Goal: Task Accomplishment & Management: Complete application form

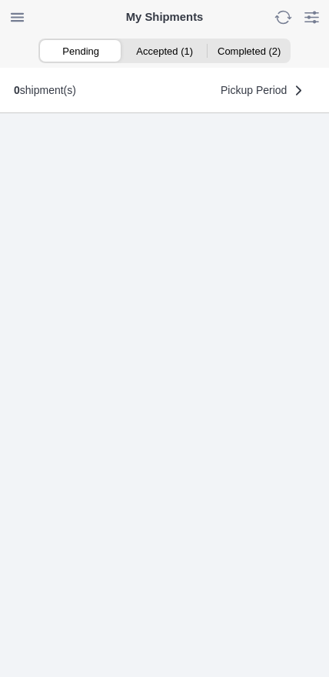
click at [172, 59] on ion-segment-button "Accepted (1)" at bounding box center [164, 51] width 84 height 22
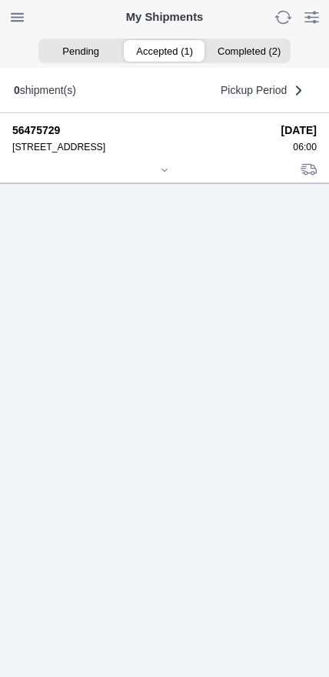
click at [159, 177] on div at bounding box center [164, 172] width 305 height 12
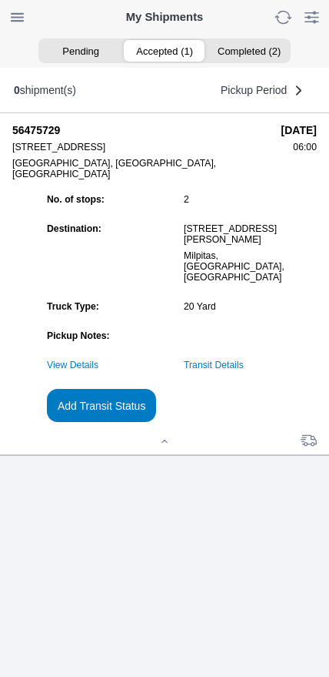
click at [244, 370] on link "Transit Details" at bounding box center [214, 365] width 60 height 11
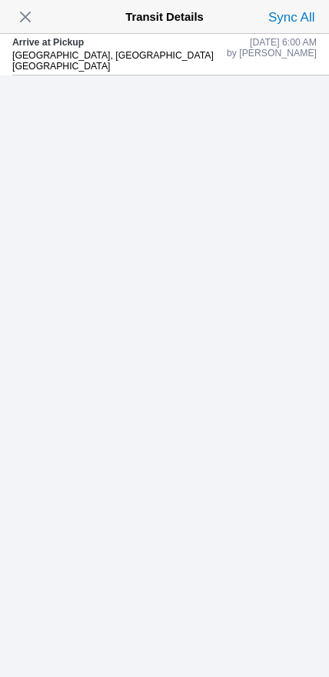
click at [25, 28] on span "button" at bounding box center [26, 17] width 22 height 22
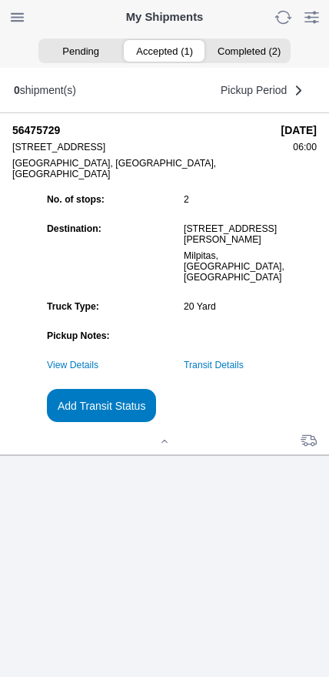
click at [0, 0] on slot "Add Transit Status" at bounding box center [0, 0] width 0 height 0
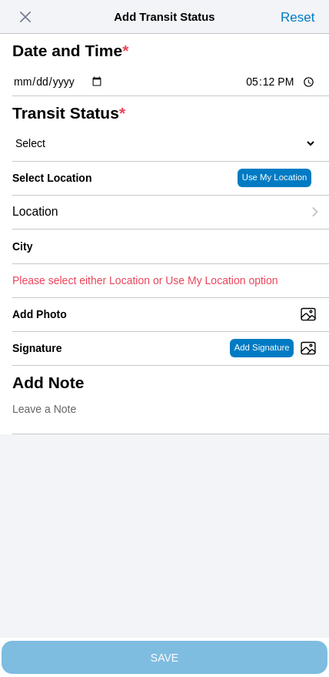
click at [257, 90] on input "17:12" at bounding box center [281, 82] width 72 height 16
type input "06:30"
click at [105, 150] on select "Select Arrive at Drop Off Arrive at Pickup Break Start Break Stop Depart Drop O…" at bounding box center [164, 143] width 305 height 14
select select "DPTPULOC"
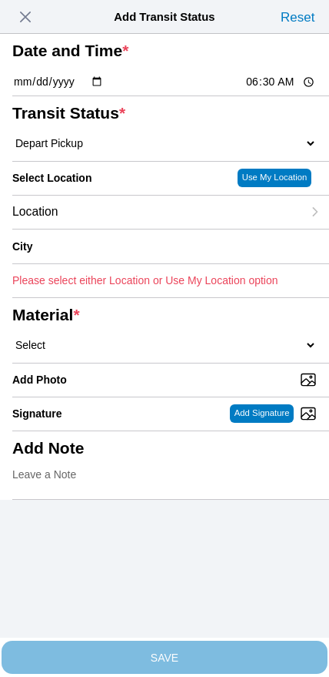
click at [97, 229] on div "Location" at bounding box center [157, 212] width 290 height 33
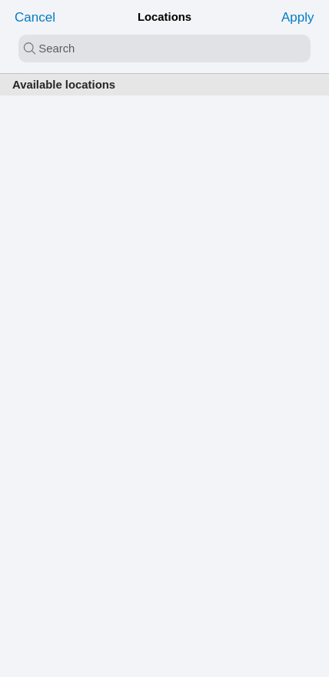
click at [115, 56] on input "search text" at bounding box center [164, 49] width 293 height 28
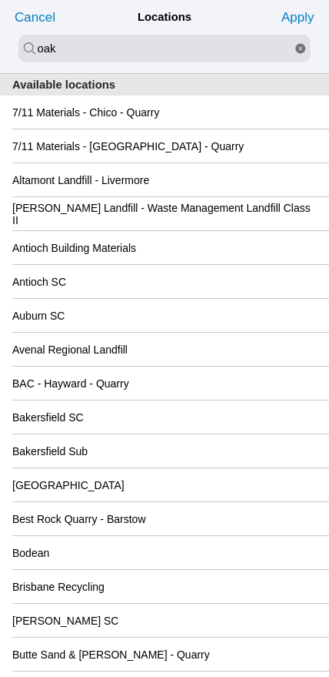
type input "oak"
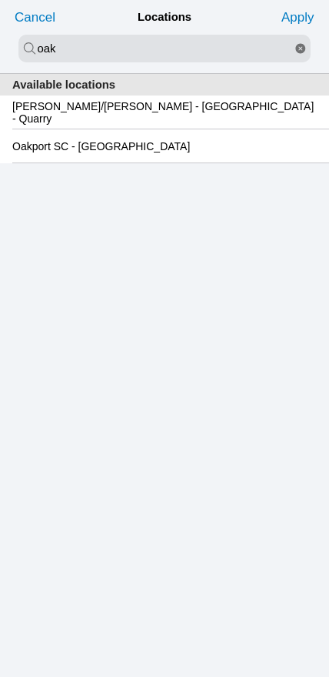
click at [163, 162] on div "Oakport SC - [GEOGRAPHIC_DATA]" at bounding box center [164, 145] width 305 height 33
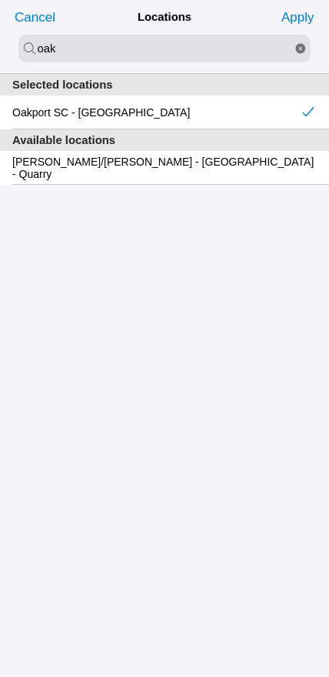
click at [0, 0] on slot "Apply" at bounding box center [0, 0] width 0 height 0
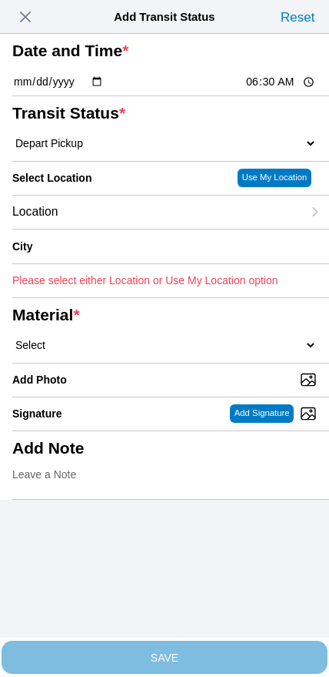
type input "[GEOGRAPHIC_DATA]"
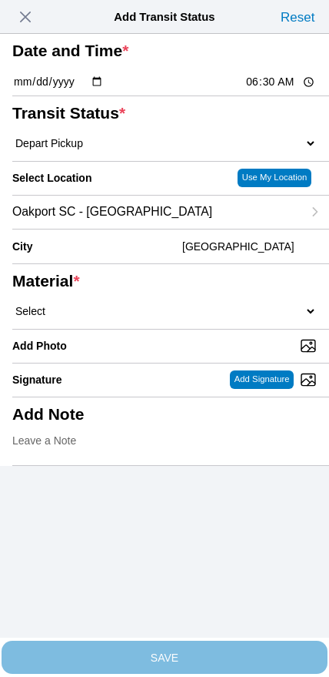
click at [181, 318] on select "Select 1" x 3" Rock 1" x 4" Rock 2" x 4" Rock Asphalt Cold Patch Backfill Spec …" at bounding box center [164, 311] width 305 height 14
select select "708654"
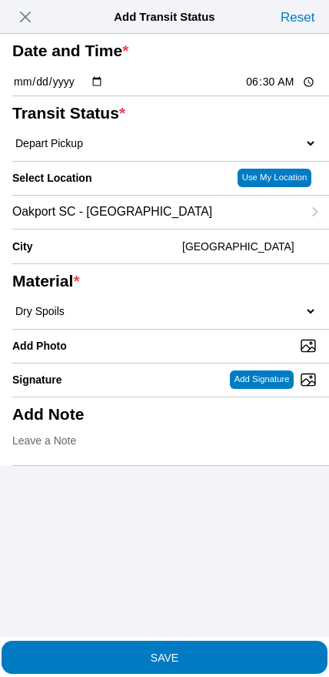
click at [189, 651] on span "SAVE" at bounding box center [164, 656] width 305 height 11
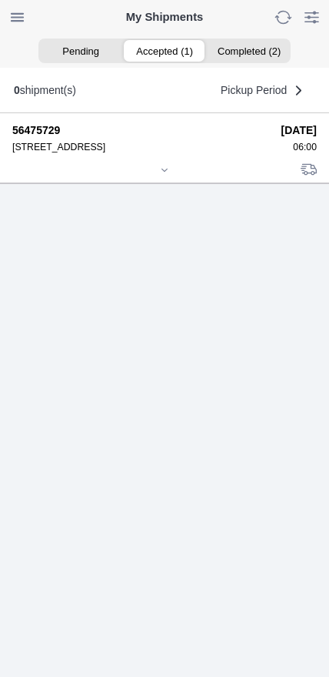
click at [160, 175] on icon at bounding box center [164, 170] width 9 height 9
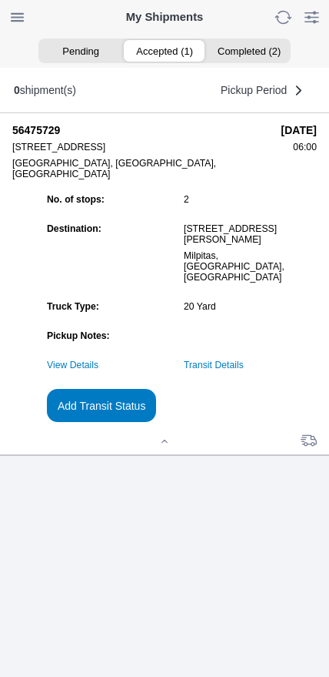
click at [0, 0] on slot "Add Transit Status" at bounding box center [0, 0] width 0 height 0
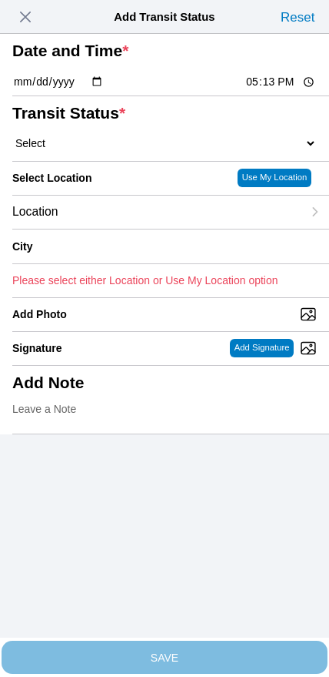
click at [267, 90] on input "17:13" at bounding box center [281, 82] width 72 height 16
type input "08:25"
click at [94, 150] on select "Select Arrive at Drop Off Arrive at Pickup Break Start Break Stop Depart Drop O…" at bounding box center [164, 143] width 305 height 14
select select "DPTDLVLOC"
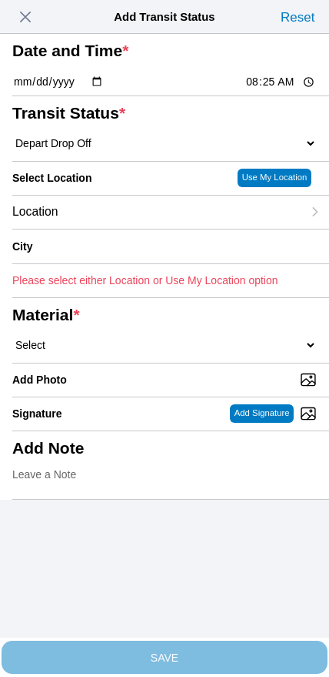
click at [128, 229] on div "Location" at bounding box center [157, 212] width 290 height 33
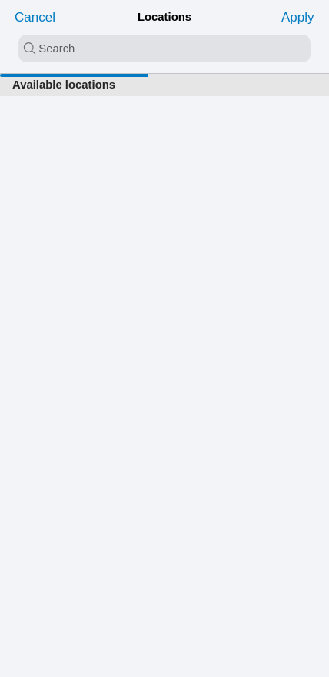
click at [147, 38] on input "search text" at bounding box center [164, 49] width 293 height 28
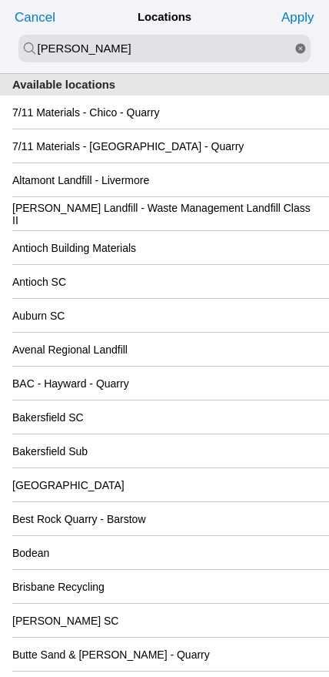
type input "[PERSON_NAME]"
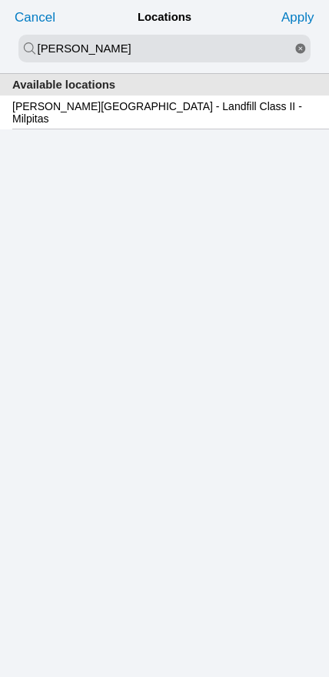
click at [133, 124] on div "[PERSON_NAME][GEOGRAPHIC_DATA] - Landfill Class II - Milpitas" at bounding box center [164, 111] width 305 height 33
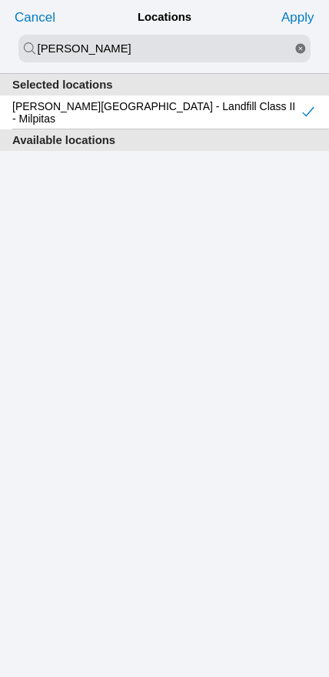
click at [0, 0] on slot "Apply" at bounding box center [0, 0] width 0 height 0
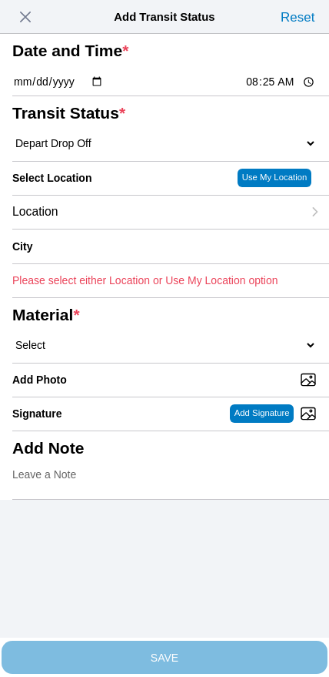
type input "Milpitas"
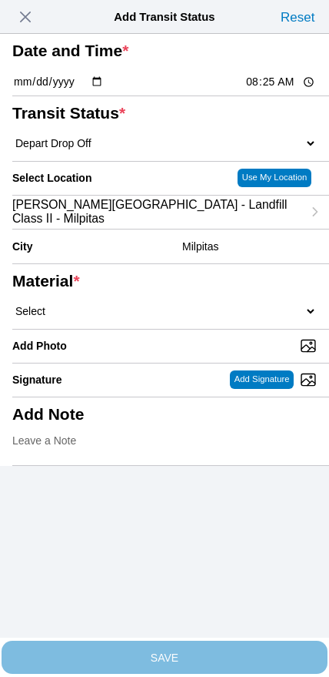
click at [209, 318] on select "Select 1" x 3" Rock 1" x 4" Rock 2" x 4" Rock Asphalt Cold Patch Backfill Spec …" at bounding box center [164, 311] width 305 height 14
select select "708654"
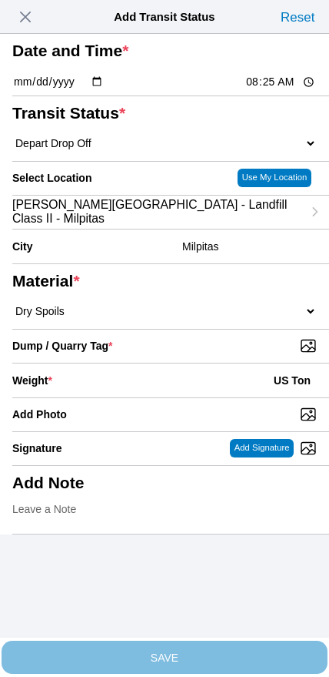
click at [228, 354] on input "Dump / Quarry Tag *" at bounding box center [170, 345] width 317 height 17
type input "C:\fakepath\image.jpg"
click at [136, 397] on div "Weight * US Ton" at bounding box center [164, 380] width 305 height 34
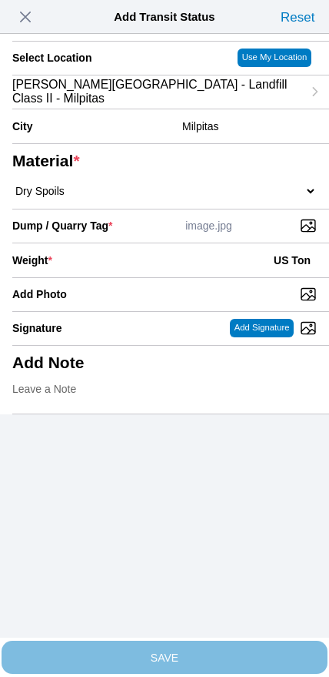
scroll to position [139, 0]
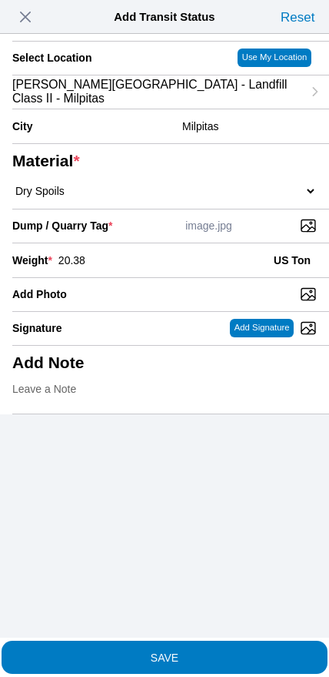
type input "20.38"
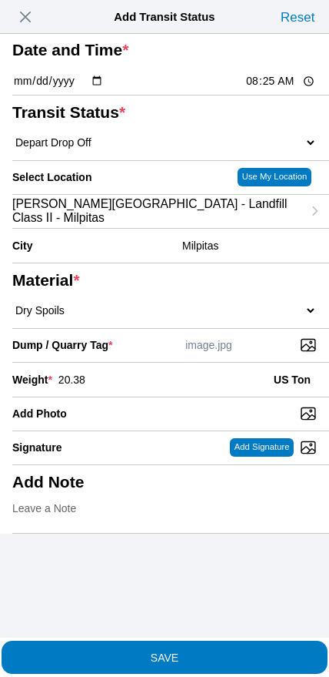
scroll to position [34, 0]
click at [0, 0] on slot "SAVE" at bounding box center [0, 0] width 0 height 0
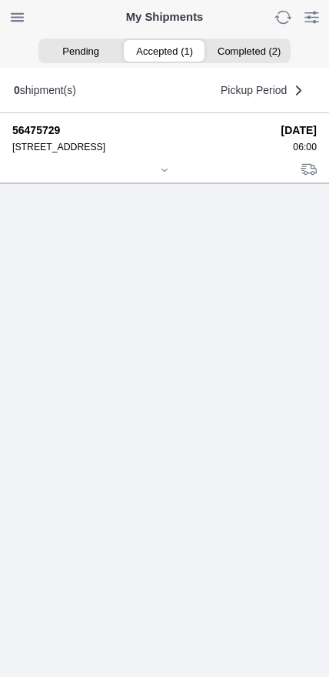
click at [156, 177] on div at bounding box center [164, 172] width 305 height 12
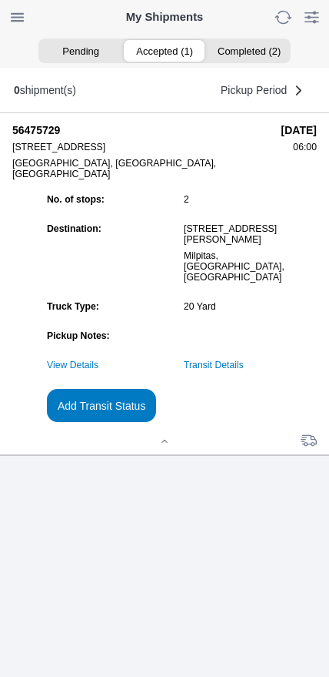
click at [0, 0] on slot "Add Transit Status" at bounding box center [0, 0] width 0 height 0
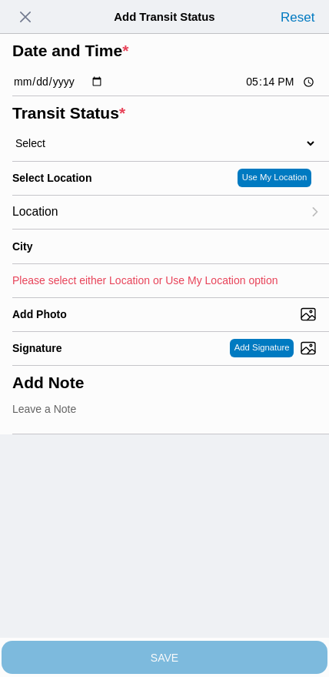
click at [265, 90] on input "17:14" at bounding box center [281, 82] width 72 height 16
type input "09:40"
click at [85, 150] on select "Select Arrive at Drop Off Arrive at Pickup Break Start Break Stop Depart Drop O…" at bounding box center [164, 143] width 305 height 14
select select "DPTPULOC"
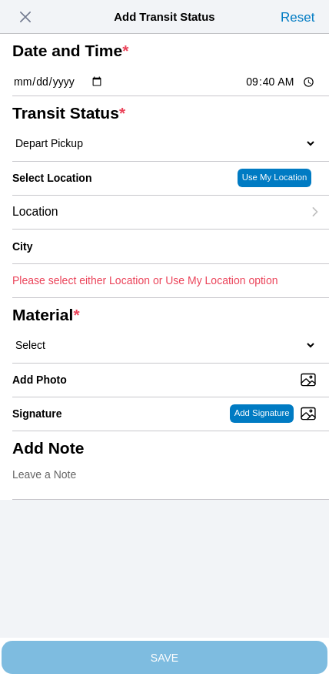
click at [125, 229] on div "Location" at bounding box center [157, 212] width 290 height 33
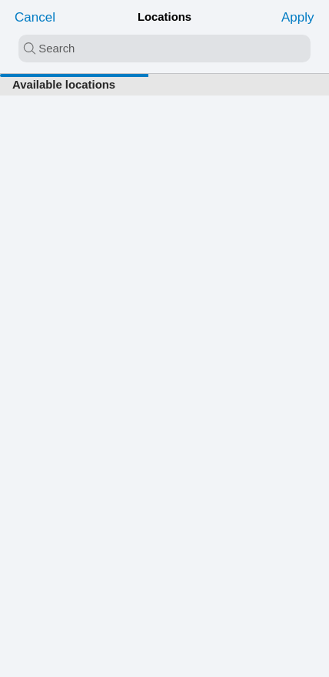
click at [133, 45] on input "search text" at bounding box center [164, 49] width 293 height 28
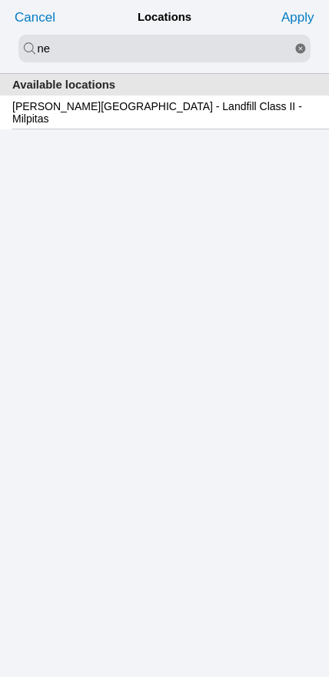
type input "n"
type input "[PERSON_NAME]"
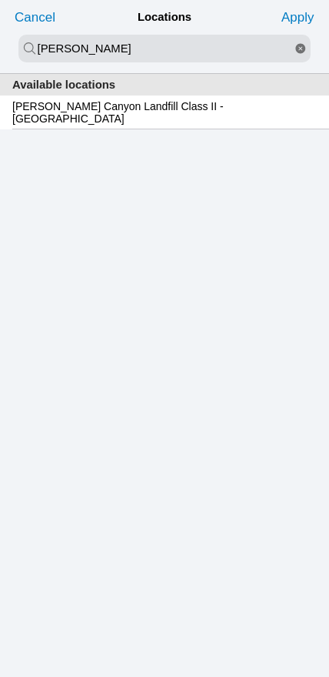
click at [172, 126] on div "[PERSON_NAME] Canyon Landfill Class II - [GEOGRAPHIC_DATA]" at bounding box center [164, 111] width 305 height 33
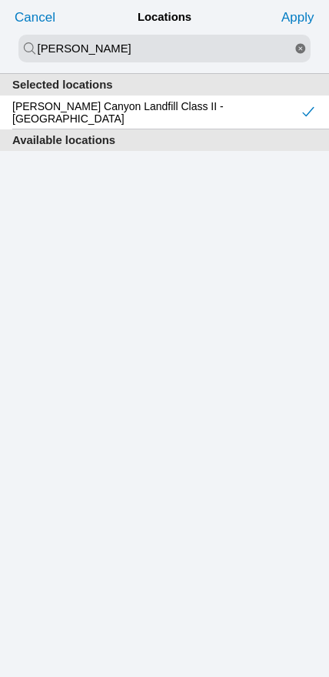
click at [0, 0] on slot "Apply" at bounding box center [0, 0] width 0 height 0
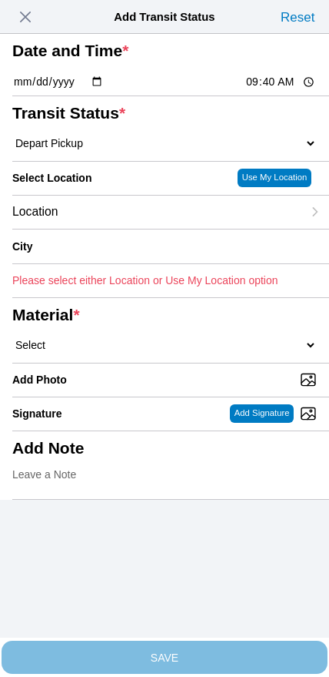
type input "[GEOGRAPHIC_DATA]"
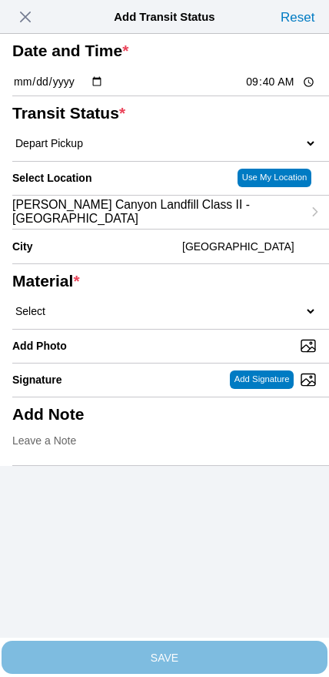
click at [199, 318] on select "Select 1" x 3" Rock 1" x 4" Rock 2" x 4" Rock Asphalt Cold Patch Backfill Spec …" at bounding box center [164, 311] width 305 height 14
select select "708654"
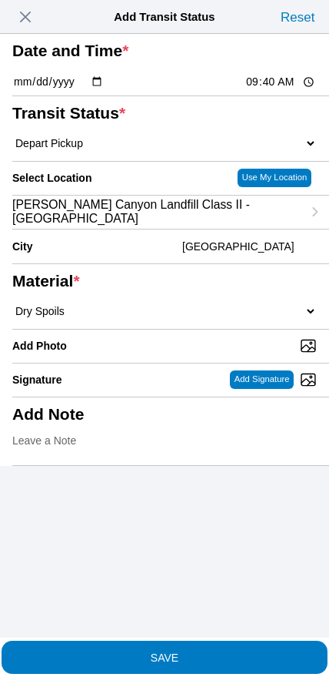
click at [253, 226] on span "[PERSON_NAME] Canyon Landfill Class II - [GEOGRAPHIC_DATA]" at bounding box center [157, 212] width 290 height 28
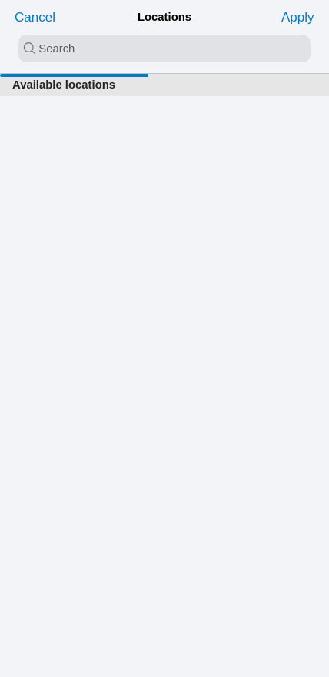
click at [146, 56] on input "search text" at bounding box center [164, 49] width 293 height 28
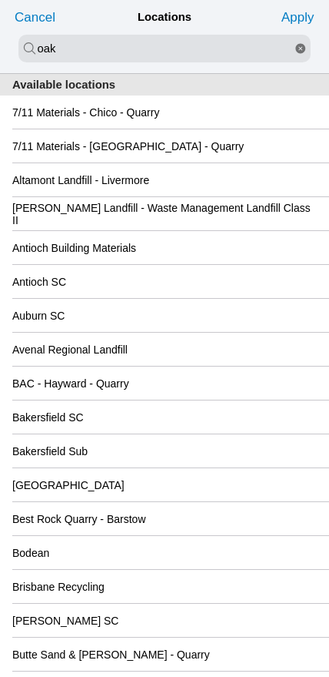
type input "oak"
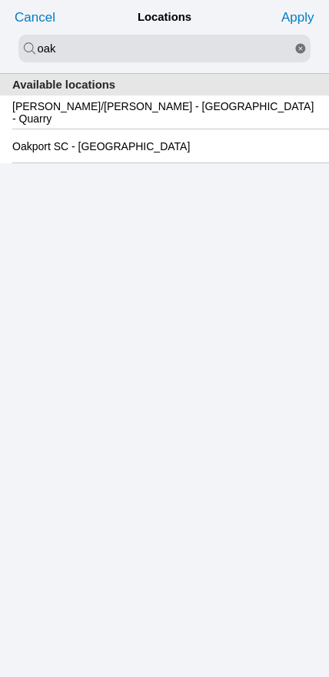
click at [0, 0] on slot "Oakport SC - [GEOGRAPHIC_DATA]" at bounding box center [0, 0] width 0 height 0
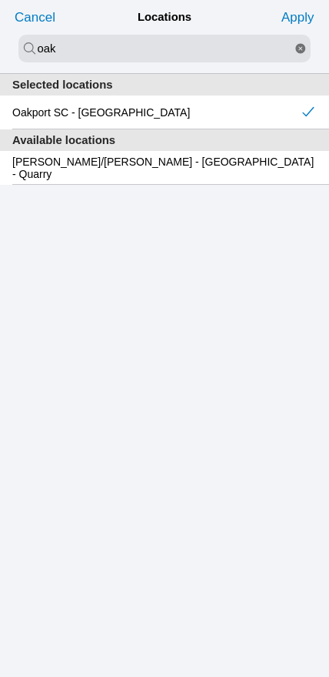
click at [0, 0] on slot "Apply" at bounding box center [0, 0] width 0 height 0
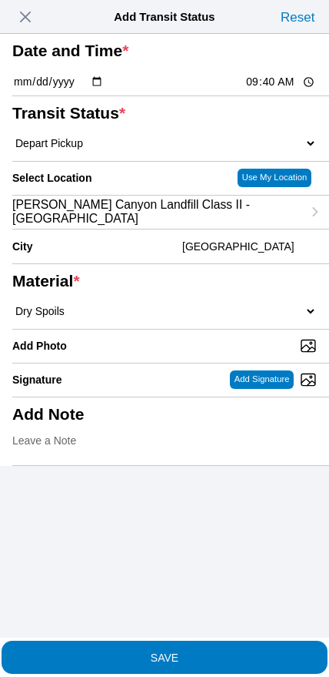
type input "[GEOGRAPHIC_DATA]"
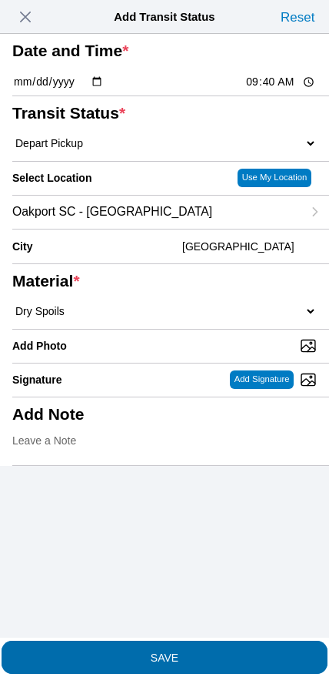
click at [186, 651] on span "SAVE" at bounding box center [164, 656] width 305 height 11
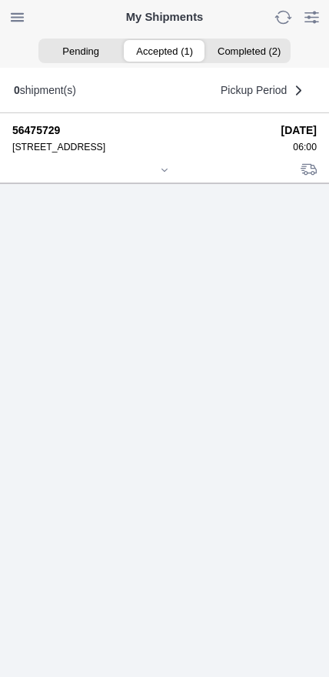
click at [161, 177] on div at bounding box center [164, 172] width 305 height 12
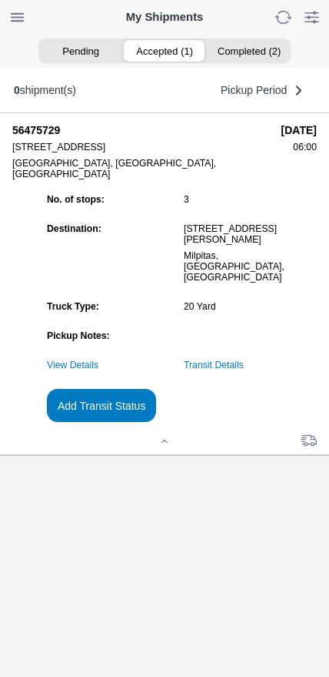
click at [0, 0] on slot "Add Transit Status" at bounding box center [0, 0] width 0 height 0
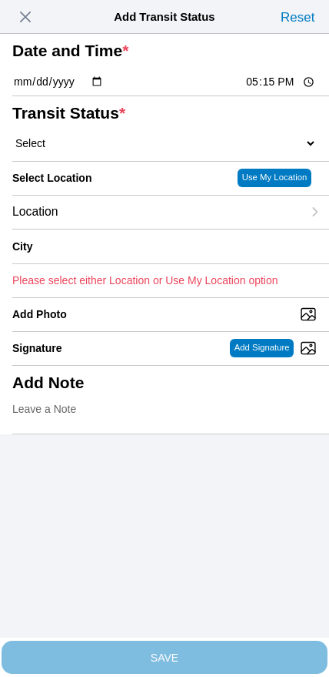
click at [267, 90] on input "17:15" at bounding box center [281, 82] width 72 height 16
type input "11:30"
click at [103, 150] on select "Select Arrive at Drop Off Arrive at Pickup Break Start Break Stop Depart Drop O…" at bounding box center [164, 143] width 305 height 14
select select "DPTDLVLOC"
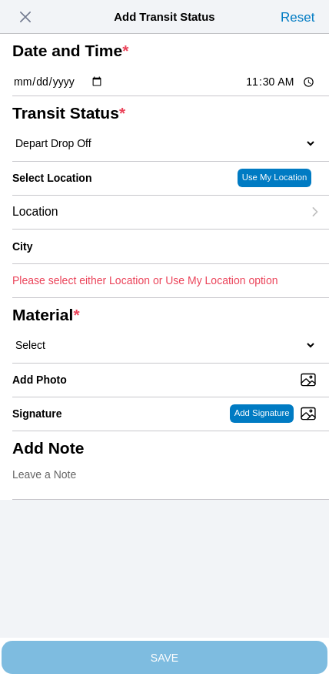
click at [119, 229] on div "Location" at bounding box center [157, 212] width 290 height 33
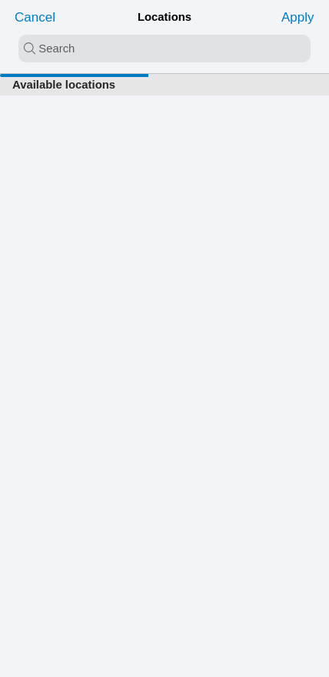
click at [151, 54] on input "search text" at bounding box center [164, 49] width 293 height 28
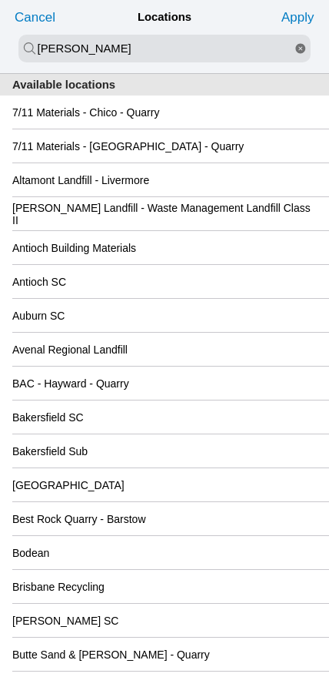
type input "[PERSON_NAME]"
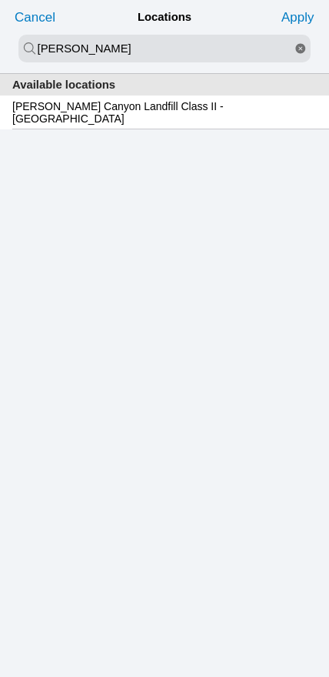
click at [140, 123] on div "[PERSON_NAME] Canyon Landfill Class II - [GEOGRAPHIC_DATA]" at bounding box center [164, 111] width 305 height 33
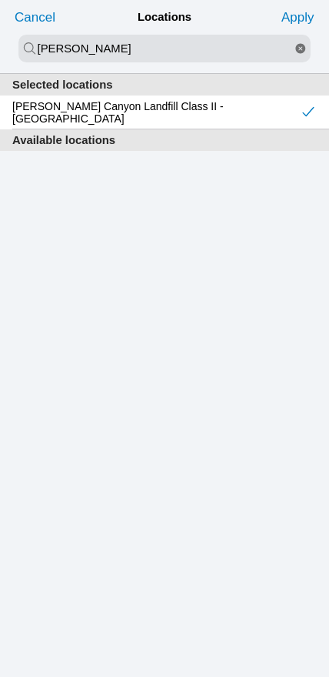
click at [0, 0] on slot "Apply" at bounding box center [0, 0] width 0 height 0
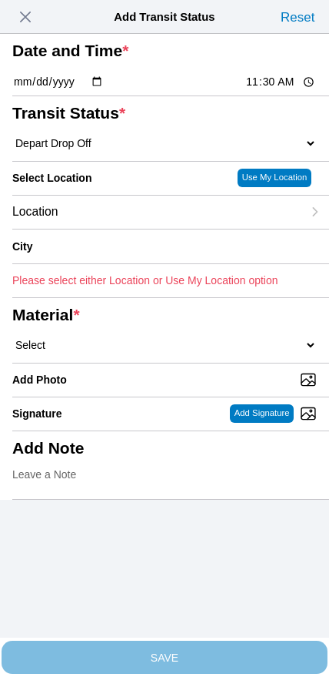
type input "[GEOGRAPHIC_DATA]"
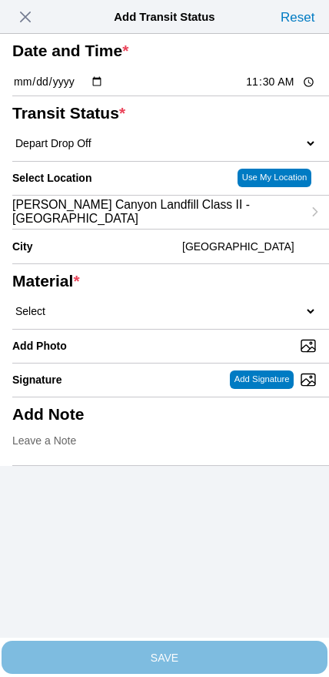
click at [185, 318] on select "Select 1" x 3" Rock 1" x 4" Rock 2" x 4" Rock Asphalt Cold Patch Backfill Spec …" at bounding box center [164, 311] width 305 height 14
select select "708654"
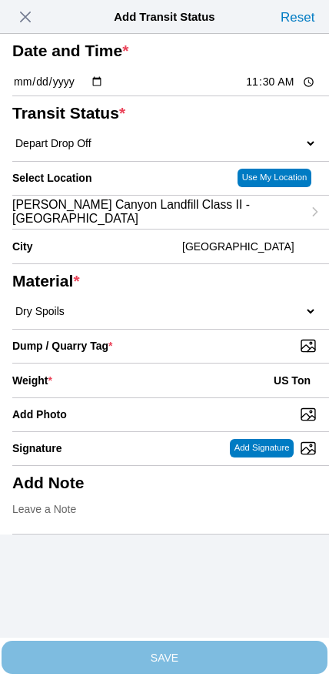
click at [215, 354] on input "Dump / Quarry Tag *" at bounding box center [170, 345] width 317 height 17
type input "C:\fakepath\image.jpg"
click at [152, 397] on div "Weight * US Ton" at bounding box center [164, 380] width 305 height 34
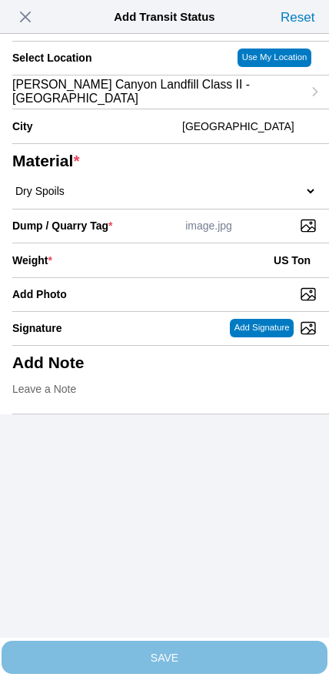
scroll to position [139, 0]
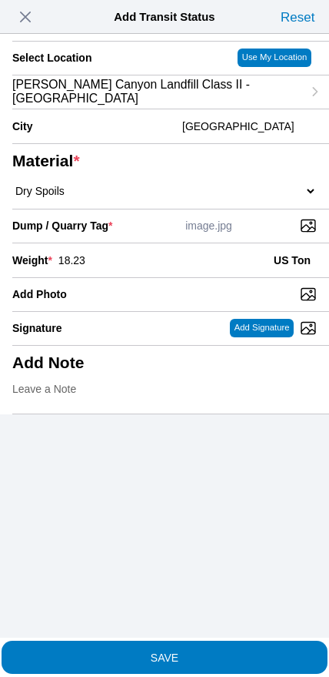
type input "18.23"
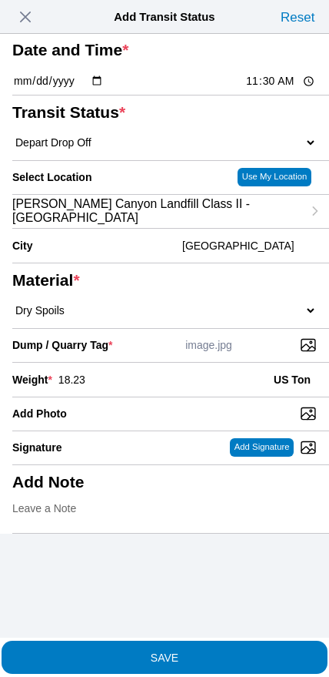
scroll to position [44, 0]
click at [0, 0] on slot "SAVE" at bounding box center [0, 0] width 0 height 0
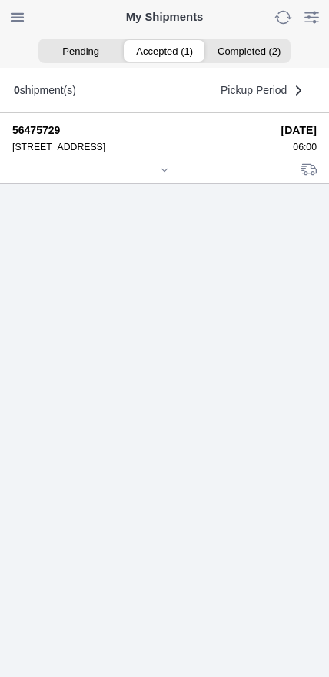
click at [164, 171] on icon at bounding box center [164, 170] width 5 height 2
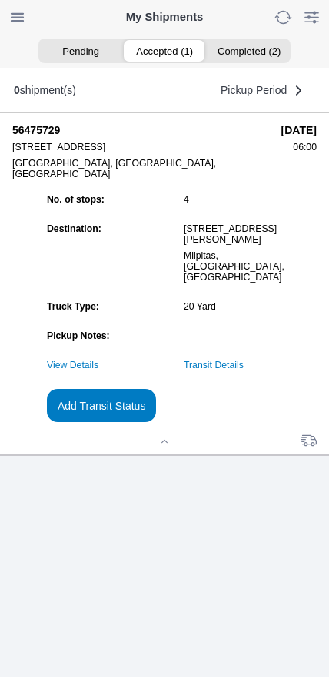
click at [0, 0] on slot "Add Transit Status" at bounding box center [0, 0] width 0 height 0
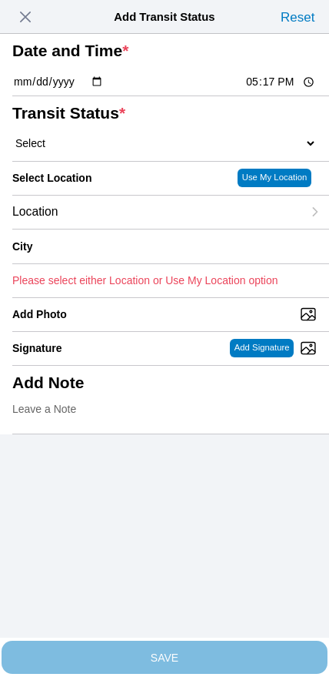
click at [256, 90] on input "17:17" at bounding box center [281, 82] width 72 height 16
type input "12:00"
click at [73, 150] on select "Select Arrive at Drop Off Arrive at Pickup Break Start Break Stop Depart Drop O…" at bounding box center [164, 143] width 305 height 14
select select "DPTPULOC"
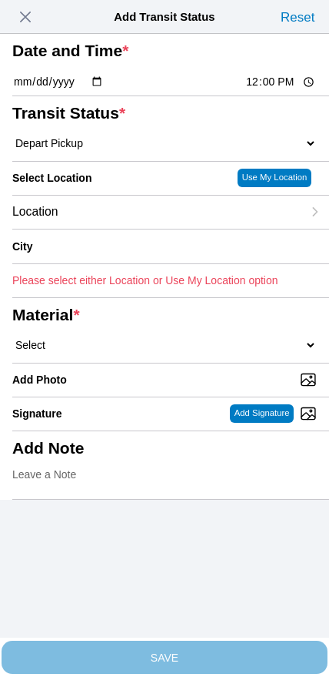
click at [112, 229] on div "Location" at bounding box center [157, 212] width 290 height 33
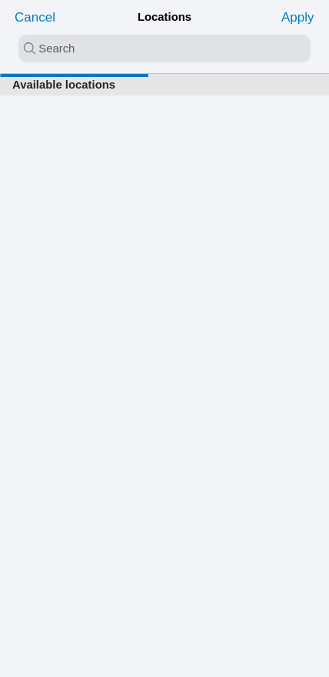
click at [132, 48] on input "search text" at bounding box center [164, 49] width 293 height 28
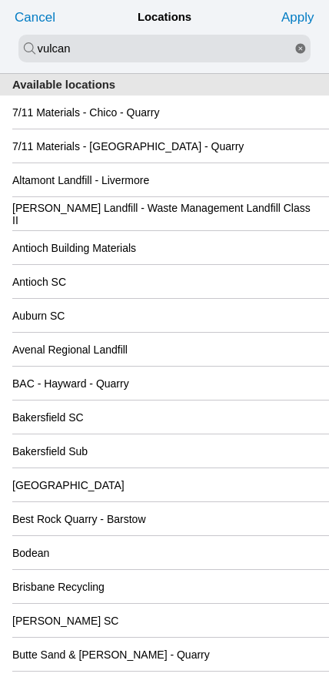
type input "vulcan"
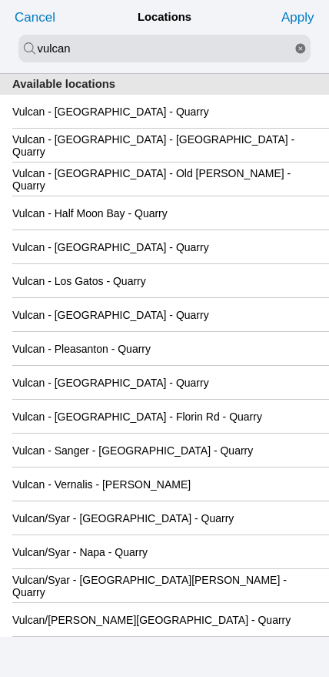
scroll to position [1, 0]
click at [0, 0] on slot "Vulcan/[PERSON_NAME][GEOGRAPHIC_DATA] - Quarry" at bounding box center [0, 0] width 0 height 0
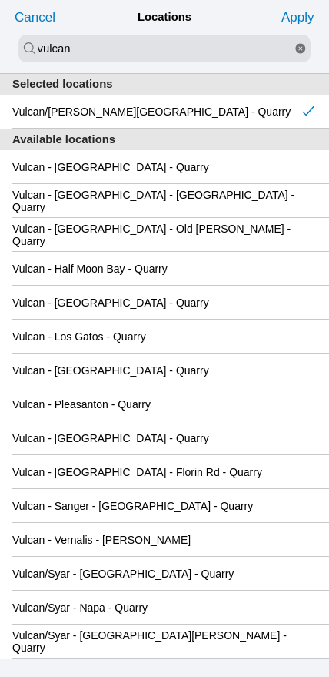
click at [0, 0] on slot "Apply" at bounding box center [0, 0] width 0 height 0
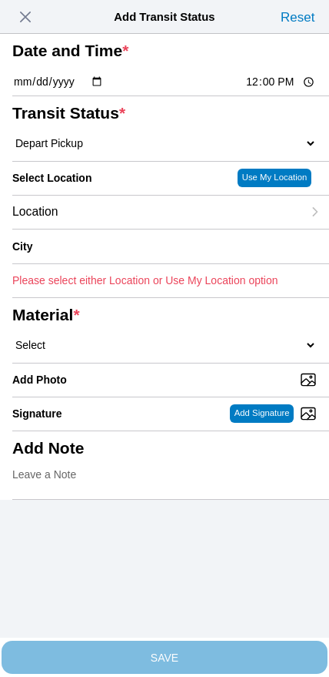
type input "Vallejo"
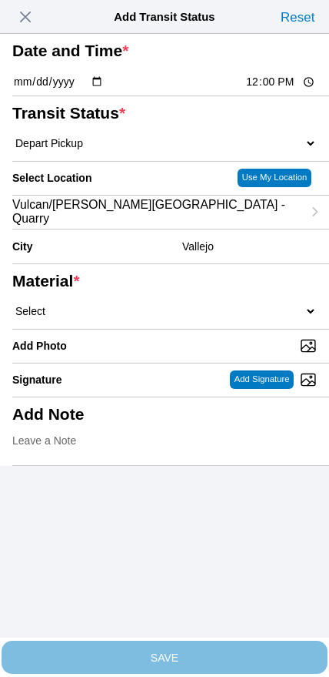
click at [193, 318] on select "Select 1" x 3" Rock 1" x 4" Rock 2" x 4" Rock Asphalt Cold Patch Backfill Spec …" at bounding box center [164, 311] width 305 height 14
select select "708648"
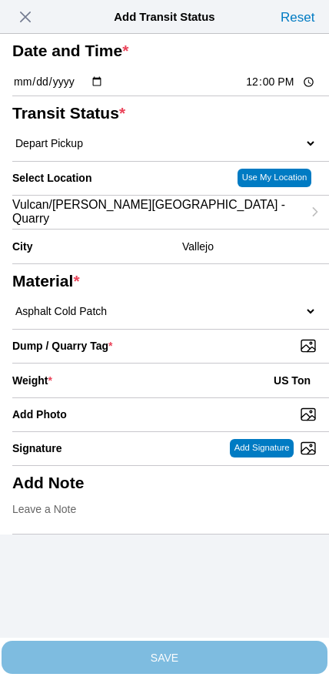
click at [216, 354] on input "Dump / Quarry Tag *" at bounding box center [170, 345] width 317 height 17
click at [224, 354] on input "Dump / Quarry Tag *" at bounding box center [170, 345] width 317 height 17
type input "C:\fakepath\IMG_6790.jpeg"
click at [150, 397] on div "Weight * US Ton" at bounding box center [164, 380] width 305 height 34
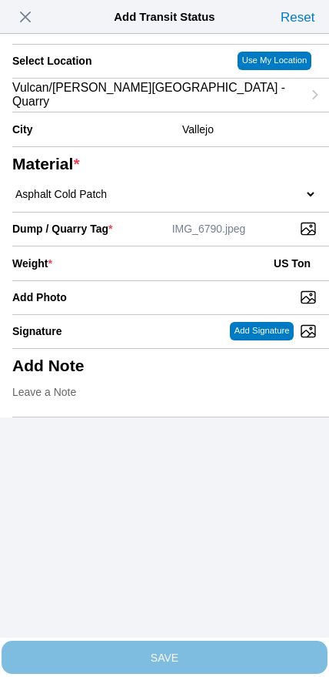
scroll to position [122, 0]
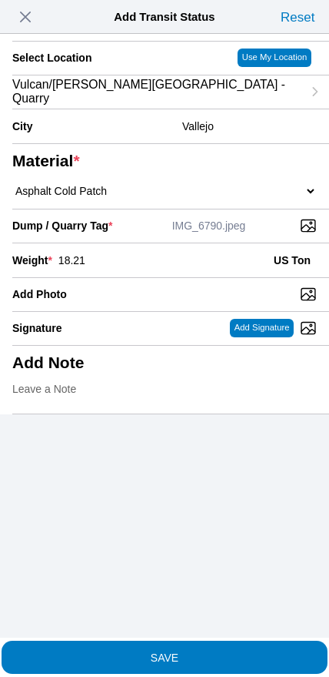
type input "18.21"
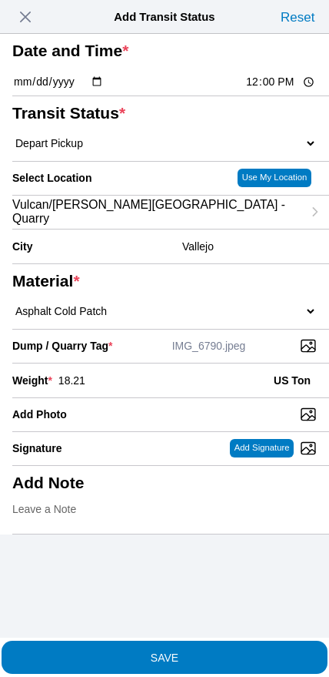
scroll to position [0, 0]
click at [0, 0] on slot "SAVE" at bounding box center [0, 0] width 0 height 0
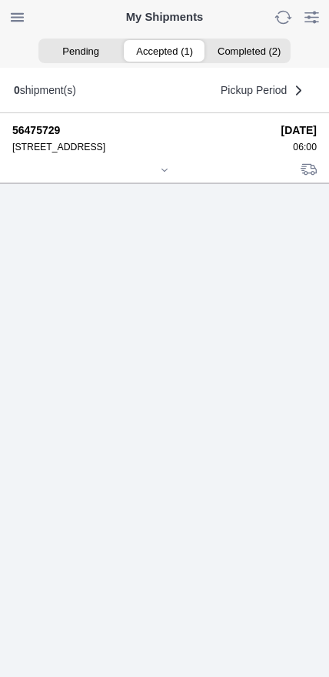
click at [164, 177] on div at bounding box center [164, 172] width 305 height 12
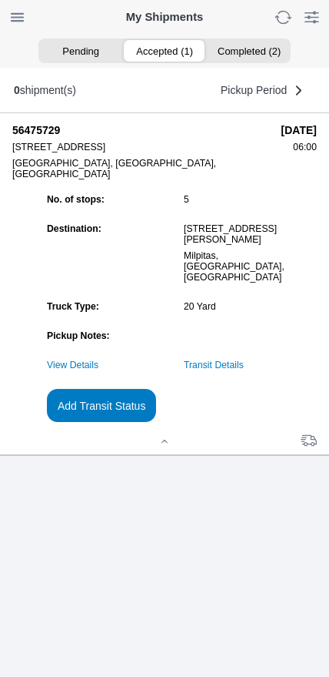
click at [0, 0] on slot "Add Transit Status" at bounding box center [0, 0] width 0 height 0
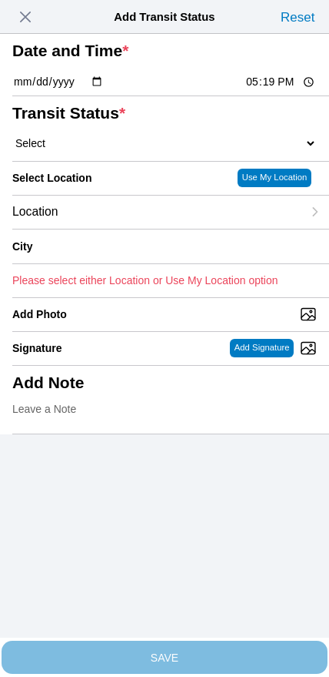
click at [260, 90] on input "17:19" at bounding box center [281, 82] width 72 height 16
type input "13:15"
click at [94, 150] on select "Select Arrive at Drop Off Arrive at Pickup Break Start Break Stop Depart Drop O…" at bounding box center [164, 143] width 305 height 14
select select "DPTDLVLOC"
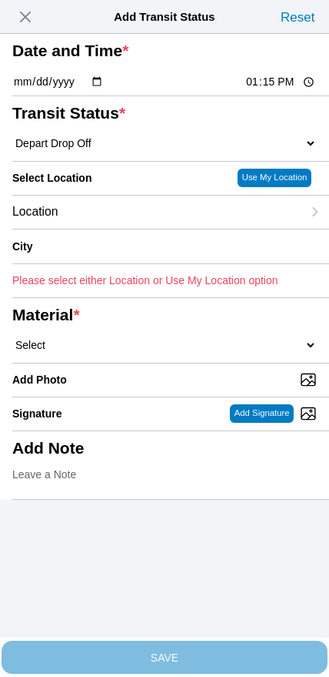
click at [129, 229] on div "Location" at bounding box center [157, 212] width 290 height 33
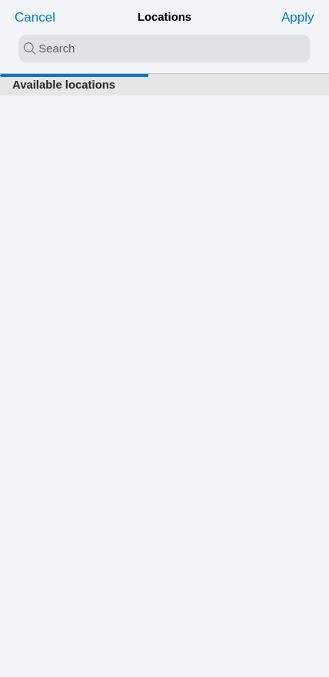
click at [150, 54] on input "search text" at bounding box center [164, 49] width 293 height 28
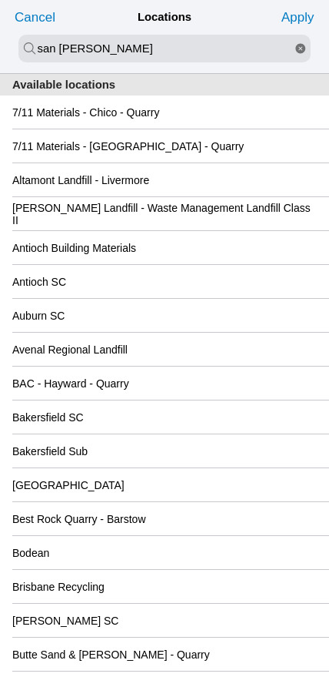
type input "san [PERSON_NAME]"
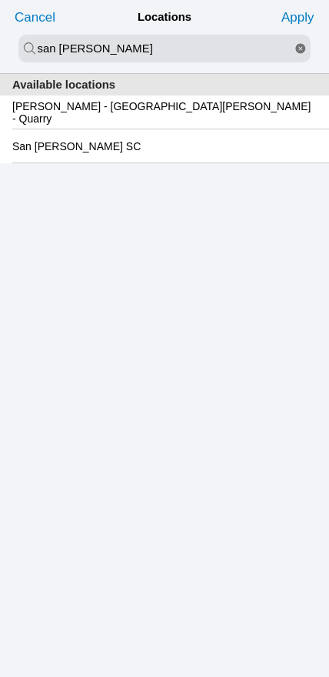
click at [0, 0] on slot "San [PERSON_NAME] SC" at bounding box center [0, 0] width 0 height 0
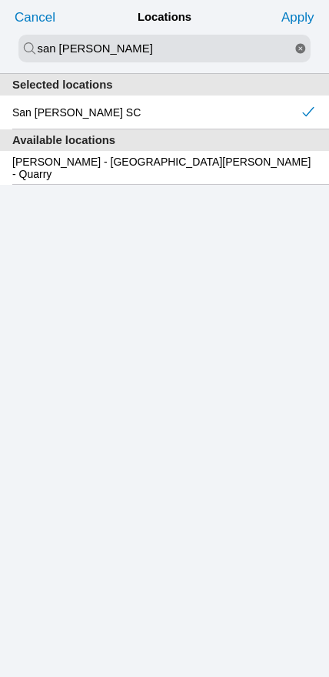
click at [0, 0] on slot "Apply" at bounding box center [0, 0] width 0 height 0
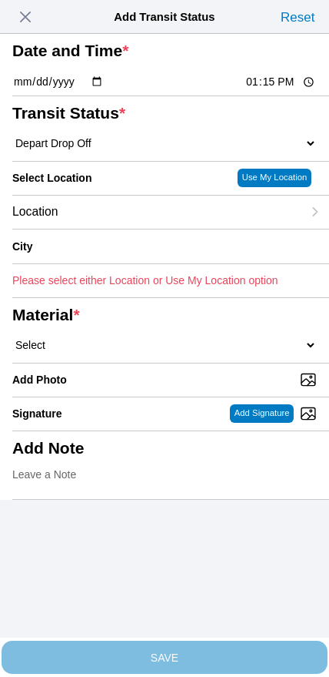
type input "[GEOGRAPHIC_DATA][PERSON_NAME]"
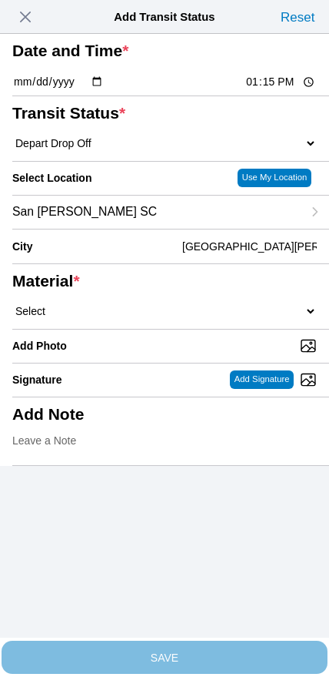
click at [204, 318] on select "Select 1" x 3" Rock 1" x 4" Rock 2" x 4" Rock Asphalt Cold Patch Backfill Spec …" at bounding box center [164, 311] width 305 height 14
select select "708648"
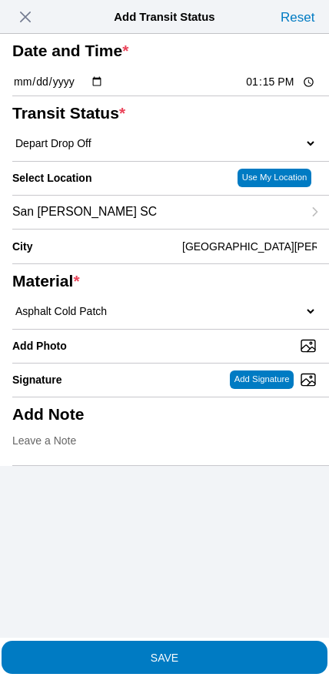
click at [188, 354] on input "Add Photo" at bounding box center [170, 345] width 317 height 17
type input "C:\fakepath\IMG_6790.jpeg"
click at [216, 651] on span "SAVE" at bounding box center [164, 656] width 305 height 11
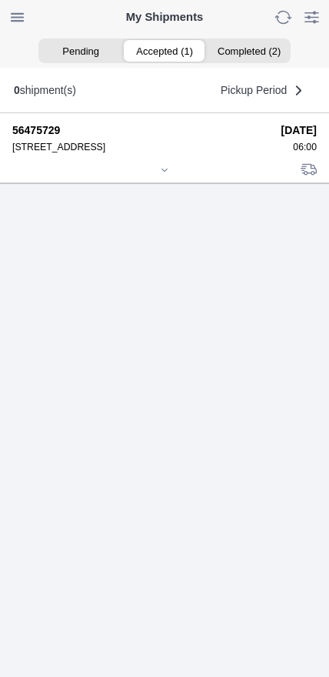
click at [155, 177] on div at bounding box center [164, 172] width 305 height 12
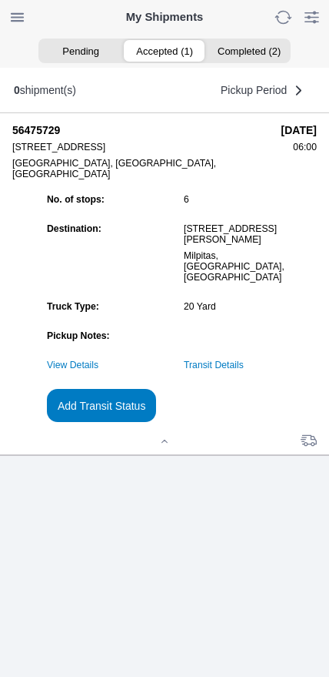
click at [0, 0] on slot "Add Transit Status" at bounding box center [0, 0] width 0 height 0
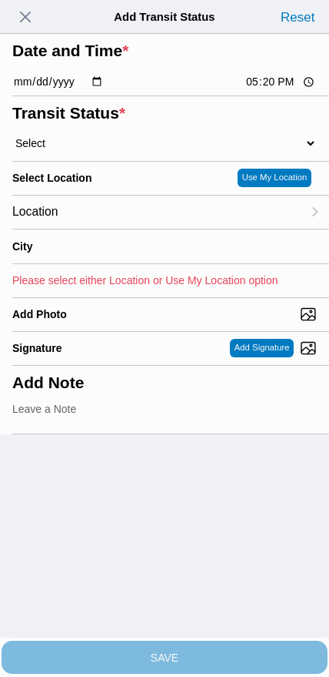
click at [259, 90] on input "17:20" at bounding box center [281, 82] width 72 height 16
type input "13:40"
click at [90, 150] on select "Select Arrive at Drop Off Arrive at Pickup Break Start Break Stop Depart Drop O…" at bounding box center [164, 143] width 305 height 14
select select "DPTPULOC"
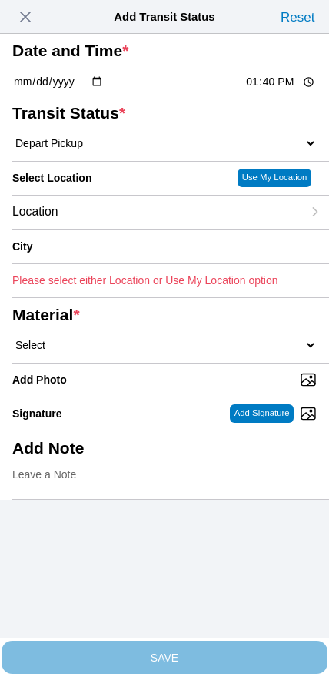
click at [116, 229] on div "Location" at bounding box center [157, 212] width 290 height 33
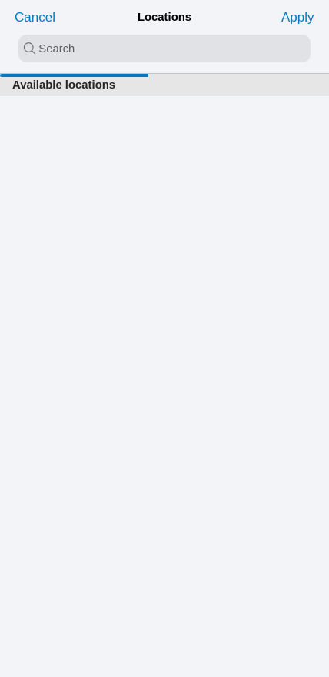
click at [132, 53] on input "search text" at bounding box center [164, 49] width 293 height 28
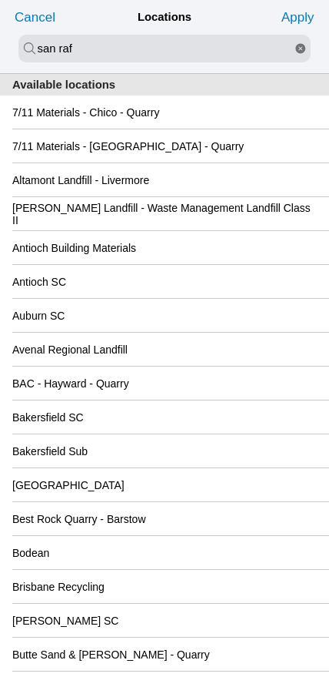
type input "san raf"
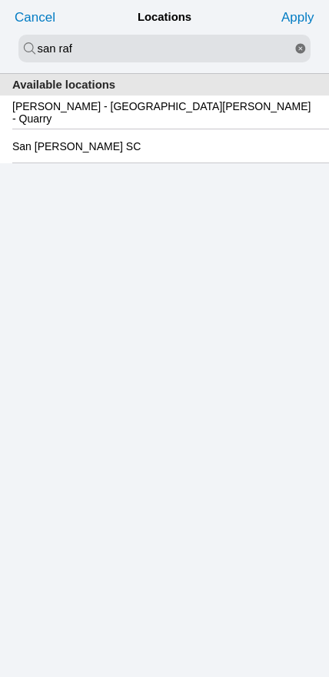
click at [0, 0] on slot "San [PERSON_NAME] SC" at bounding box center [0, 0] width 0 height 0
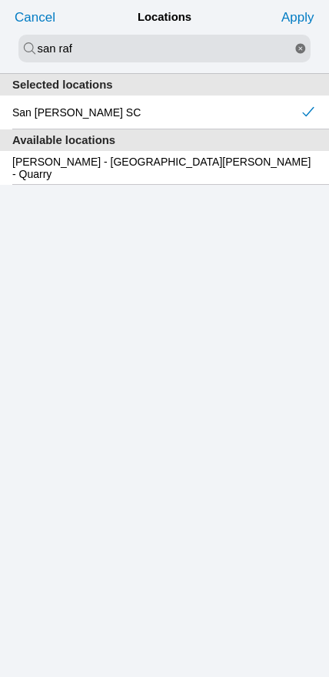
click at [0, 0] on slot "Apply" at bounding box center [0, 0] width 0 height 0
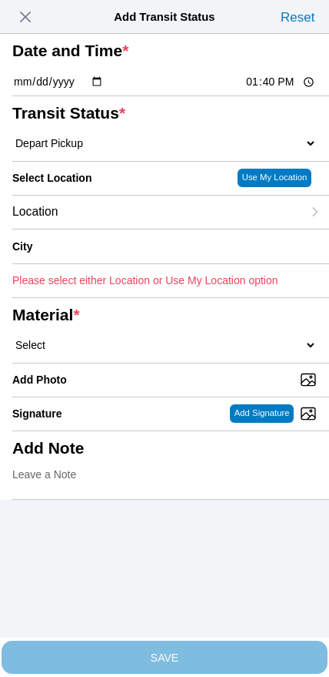
type input "[GEOGRAPHIC_DATA][PERSON_NAME]"
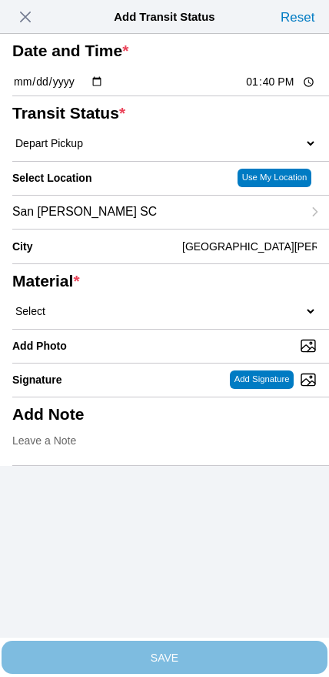
click at [214, 318] on select "Select 1" x 3" Rock 1" x 4" Rock 2" x 4" Rock Asphalt Cold Patch Backfill Spec …" at bounding box center [164, 311] width 305 height 14
select select "708654"
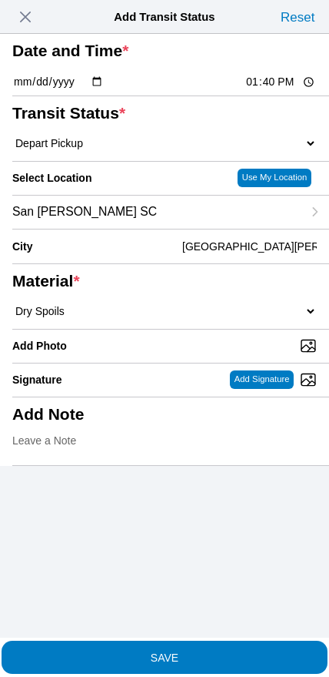
click at [226, 651] on span "SAVE" at bounding box center [164, 656] width 305 height 11
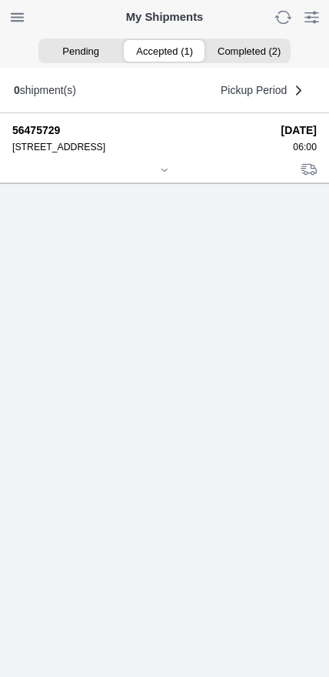
click at [170, 177] on div at bounding box center [164, 172] width 305 height 12
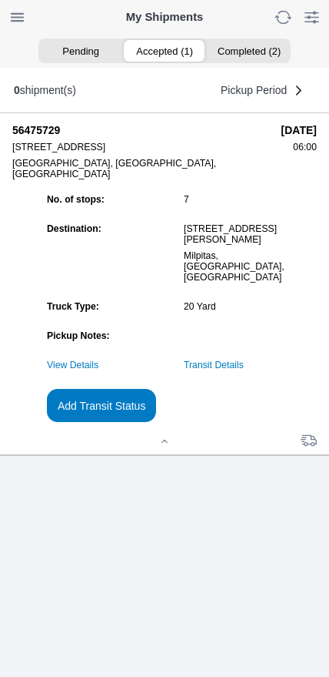
click at [244, 370] on link "Transit Details" at bounding box center [214, 365] width 60 height 11
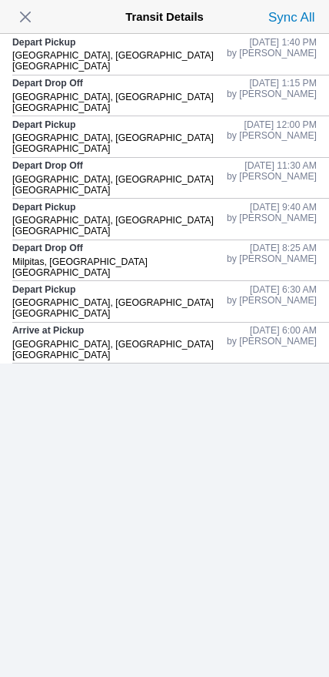
click at [22, 24] on span "button" at bounding box center [26, 17] width 22 height 22
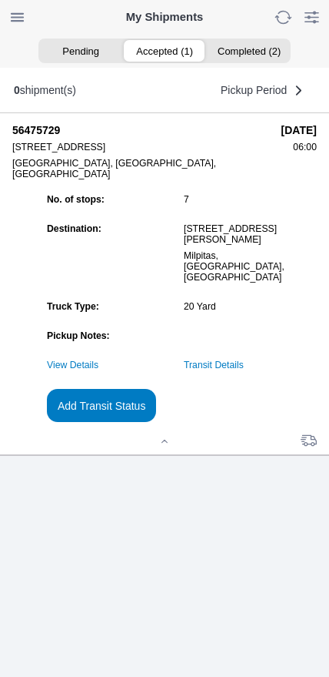
click at [0, 0] on slot "Add Transit Status" at bounding box center [0, 0] width 0 height 0
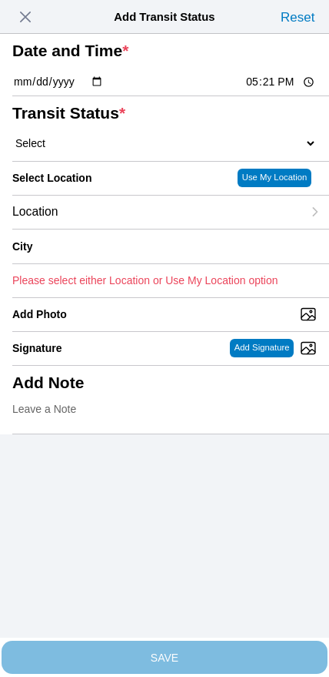
click at [185, 637] on ion-footer "SAVE" at bounding box center [164, 656] width 329 height 39
click at [257, 90] on input "17:21" at bounding box center [281, 82] width 72 height 16
type input "16:00"
click at [79, 150] on select "Select Arrive at Drop Off Arrive at Pickup Break Start Break Stop Depart Drop O…" at bounding box center [164, 143] width 305 height 14
select select "BREAKSTART"
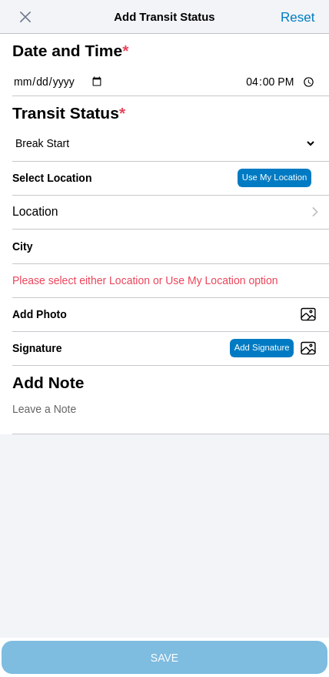
click at [115, 229] on div "Location" at bounding box center [157, 212] width 290 height 33
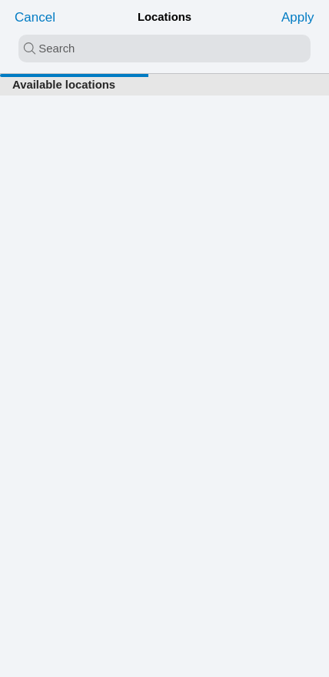
click at [141, 59] on input "search text" at bounding box center [164, 49] width 293 height 28
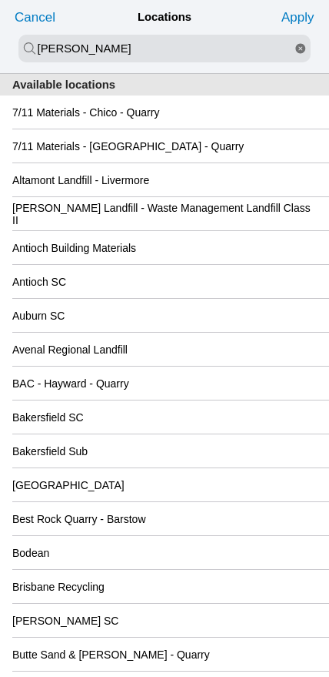
type input "[PERSON_NAME]"
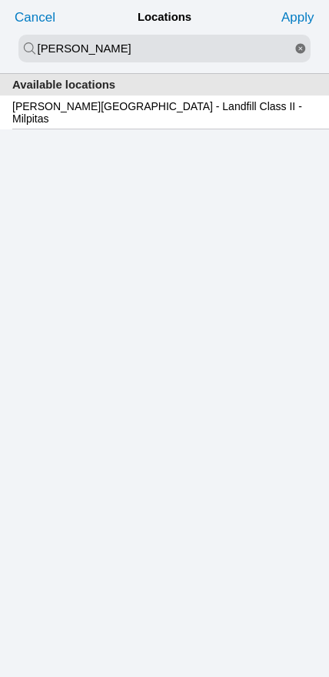
click at [0, 0] on slot "[PERSON_NAME][GEOGRAPHIC_DATA] - Landfill Class II - Milpitas" at bounding box center [0, 0] width 0 height 0
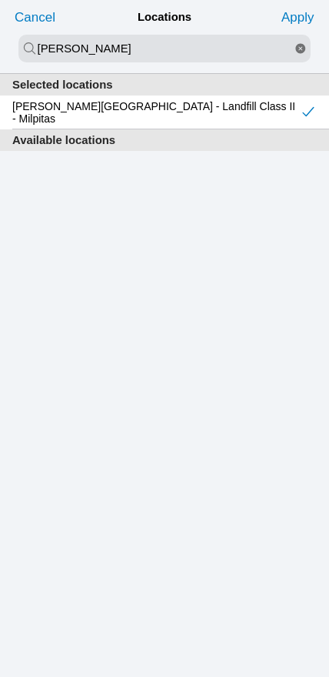
click at [0, 0] on slot "Apply" at bounding box center [0, 0] width 0 height 0
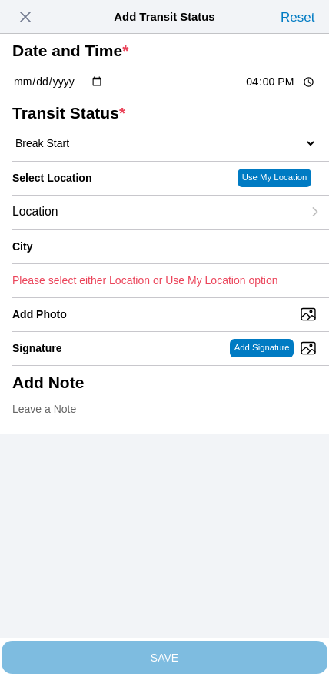
type input "Milpitas"
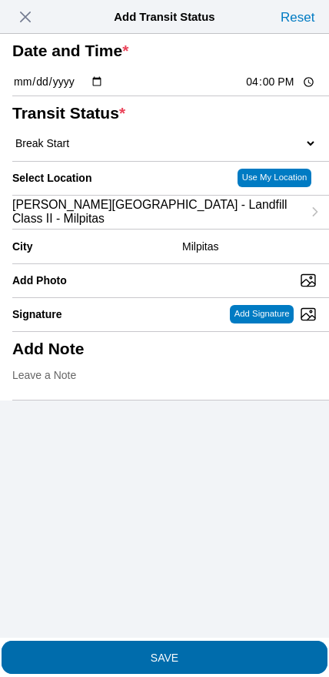
click at [0, 0] on slot "SAVE" at bounding box center [0, 0] width 0 height 0
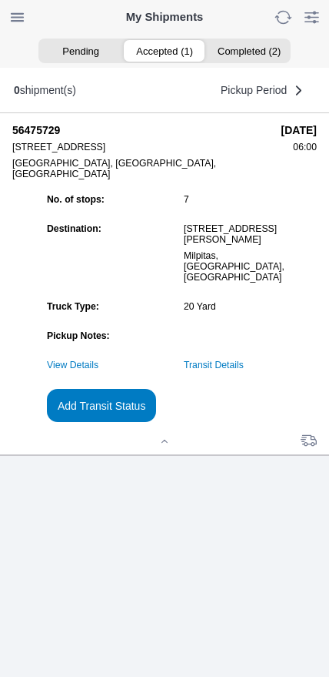
click at [0, 0] on slot "Add Transit Status" at bounding box center [0, 0] width 0 height 0
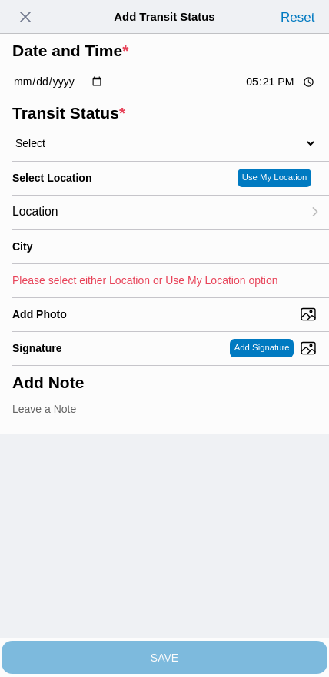
click at [267, 90] on input "17:21" at bounding box center [281, 82] width 72 height 16
type input "16:30"
click at [104, 150] on select "Select Arrive at Drop Off Arrive at Pickup Break Start Break Stop Depart Drop O…" at bounding box center [164, 143] width 305 height 14
select select "BREAKSTOP"
click at [121, 229] on div "Location" at bounding box center [157, 212] width 290 height 33
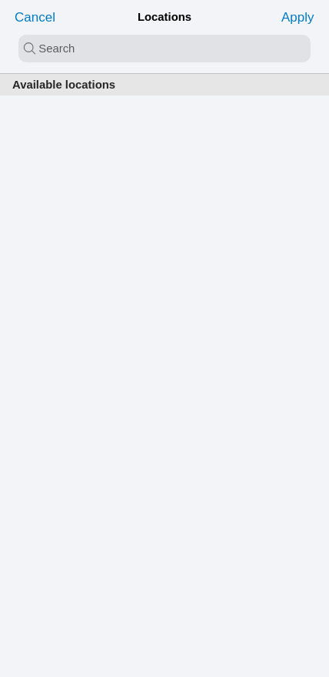
click at [151, 45] on input "search text" at bounding box center [164, 49] width 293 height 28
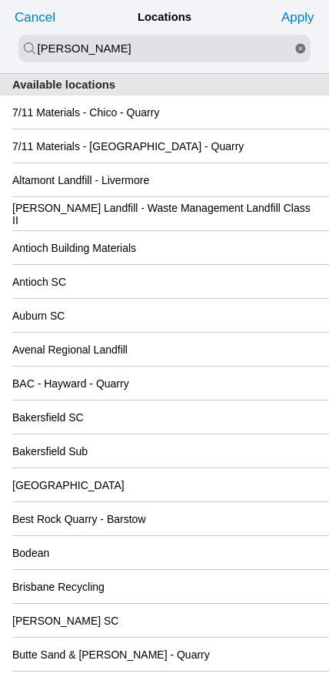
type input "[PERSON_NAME]"
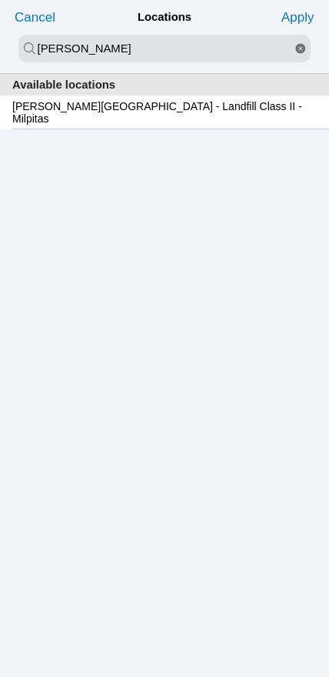
click at [157, 125] on div "[PERSON_NAME][GEOGRAPHIC_DATA] - Landfill Class II - Milpitas" at bounding box center [164, 111] width 305 height 33
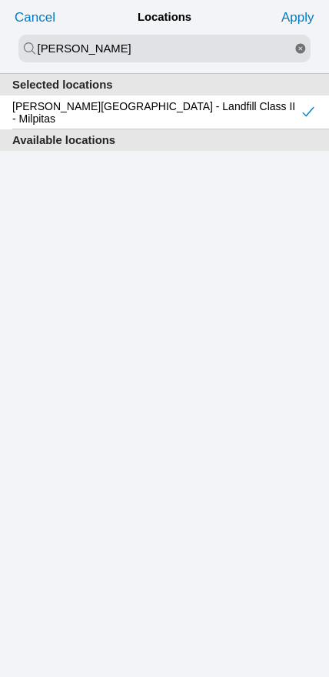
click at [0, 0] on slot "Apply" at bounding box center [0, 0] width 0 height 0
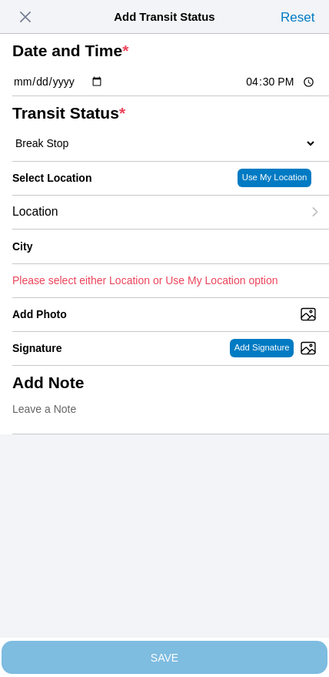
type input "Milpitas"
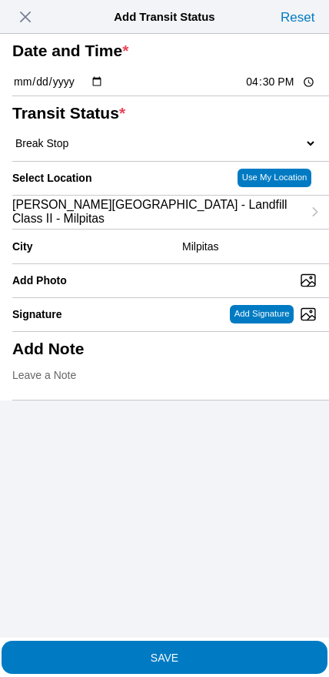
click at [194, 651] on span "SAVE" at bounding box center [164, 656] width 305 height 11
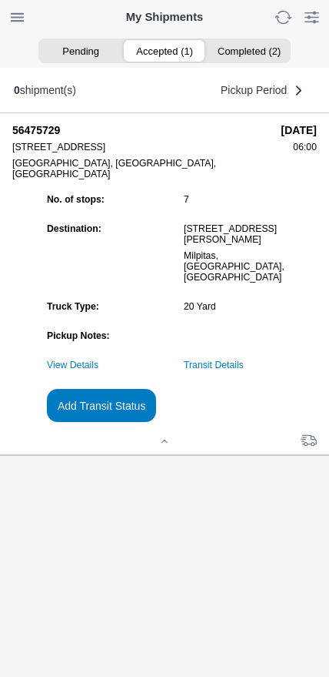
click at [244, 370] on link "Transit Details" at bounding box center [214, 365] width 60 height 11
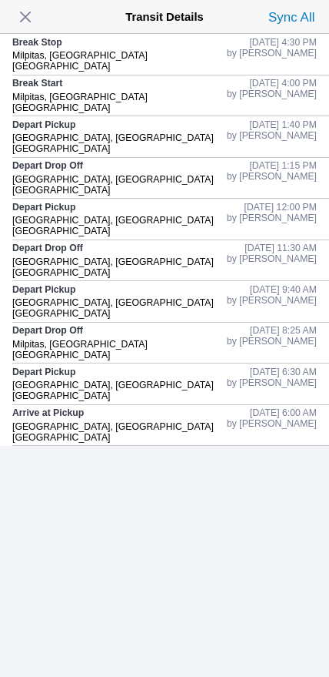
click at [14, 22] on button "button" at bounding box center [25, 17] width 29 height 25
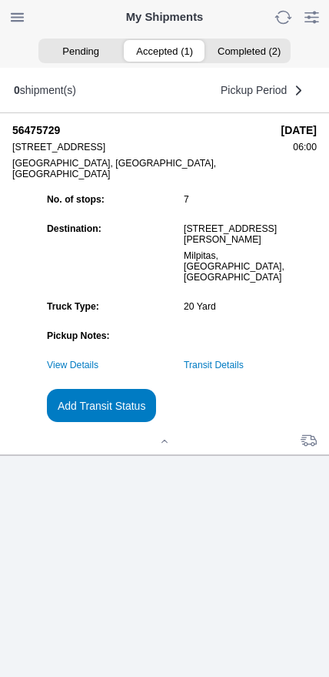
click at [0, 0] on slot "Add Transit Status" at bounding box center [0, 0] width 0 height 0
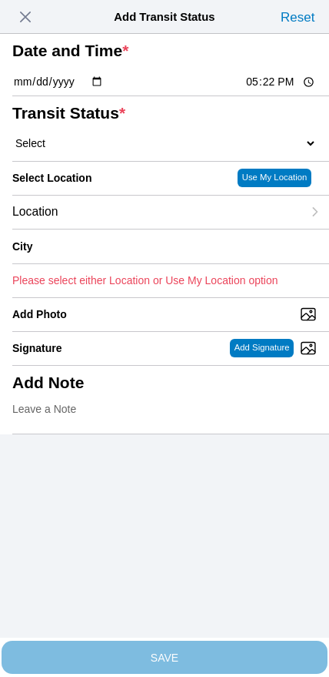
click at [276, 90] on input "17:22" at bounding box center [281, 82] width 72 height 16
type input "17:30"
click at [112, 150] on select "Select Arrive at Drop Off Arrive at Pickup Break Start Break Stop Depart Drop O…" at bounding box center [164, 143] width 305 height 14
select select "DPTDLVLOC"
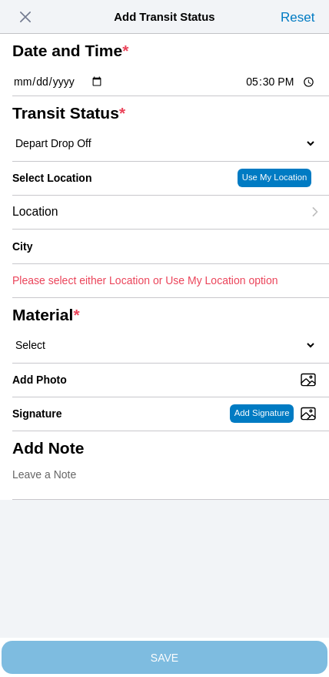
click at [121, 229] on div "Location" at bounding box center [157, 212] width 290 height 33
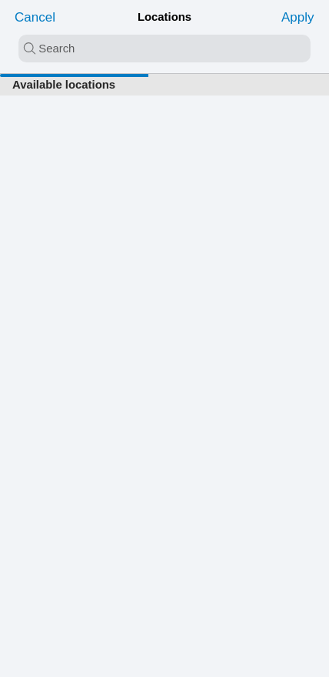
click at [122, 59] on input "search text" at bounding box center [164, 49] width 293 height 28
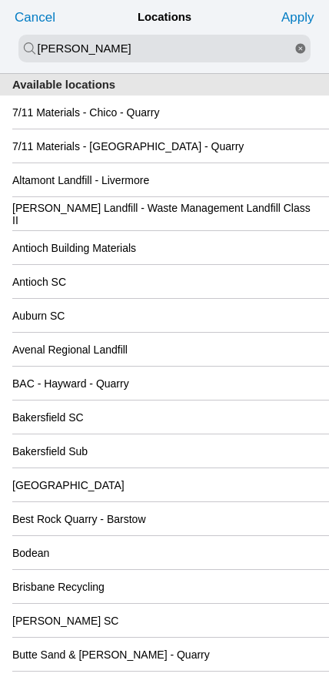
type input "[PERSON_NAME]"
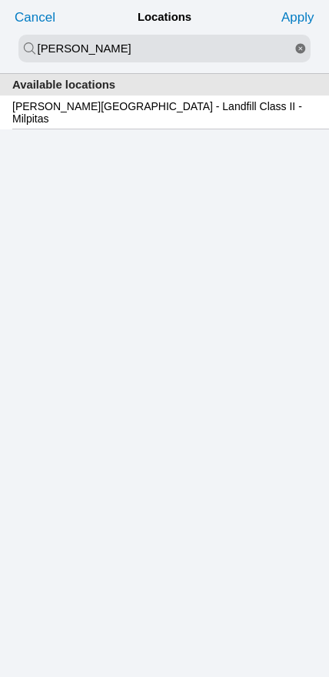
click at [126, 129] on div "[PERSON_NAME][GEOGRAPHIC_DATA] - Landfill Class II - Milpitas" at bounding box center [164, 111] width 305 height 33
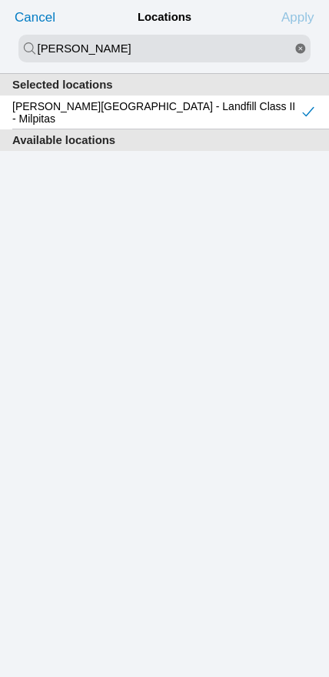
click at [0, 0] on slot "Apply" at bounding box center [0, 0] width 0 height 0
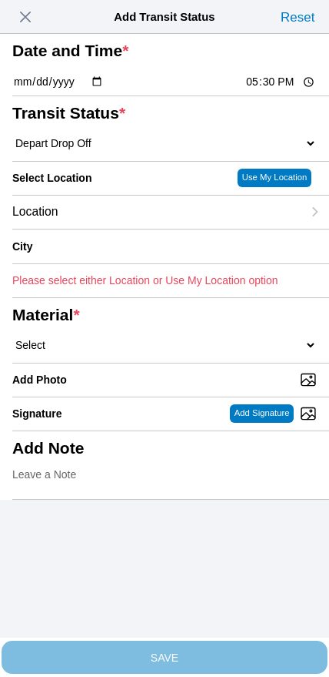
type input "Milpitas"
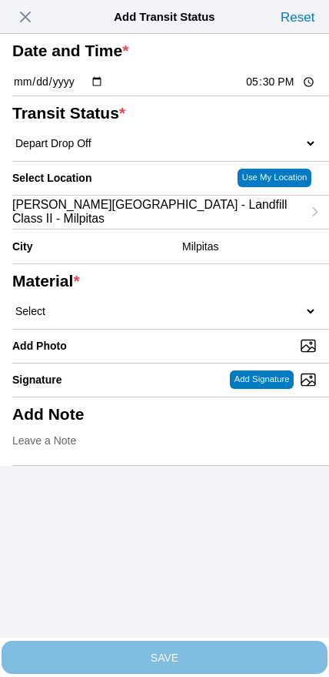
click at [191, 318] on select "Select 1" x 3" Rock 1" x 4" Rock 2" x 4" Rock Asphalt Cold Patch Backfill Spec …" at bounding box center [164, 311] width 305 height 14
select select "708654"
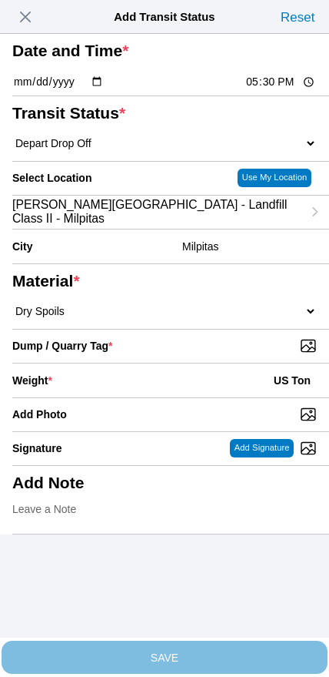
click at [223, 354] on input "Dump / Quarry Tag *" at bounding box center [170, 345] width 317 height 17
type input "C:\fakepath\image.jpg"
click at [142, 397] on div "Weight * US Ton" at bounding box center [164, 380] width 305 height 34
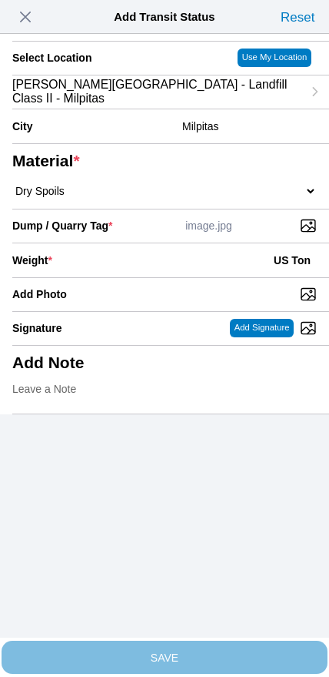
scroll to position [139, 0]
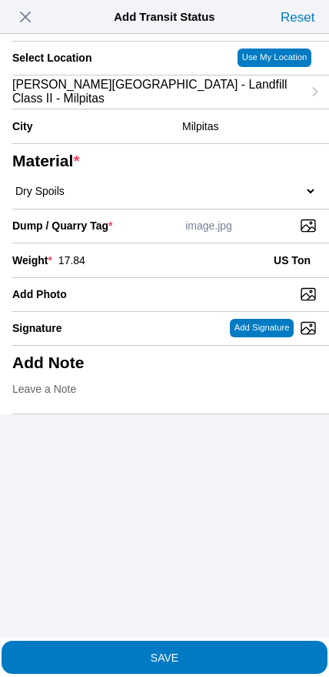
type input "17.84"
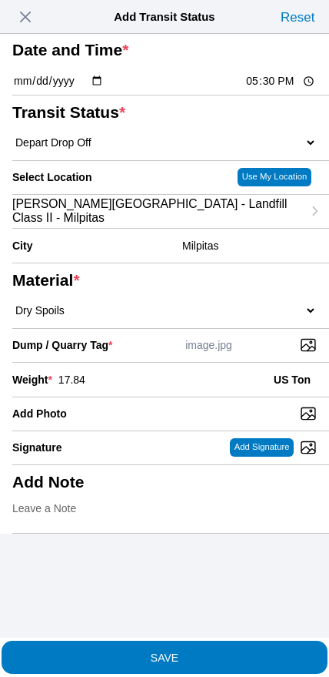
scroll to position [116, 0]
click at [186, 651] on span "SAVE" at bounding box center [164, 656] width 305 height 11
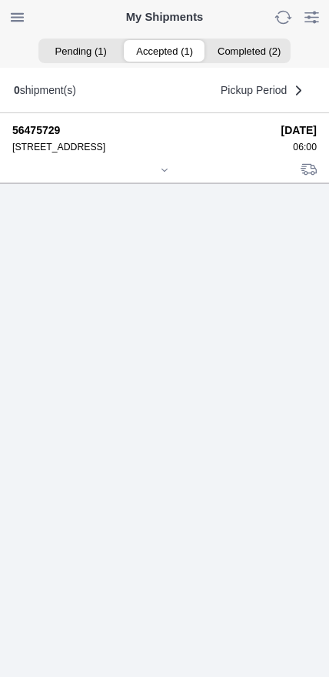
click at [156, 177] on div at bounding box center [164, 172] width 305 height 12
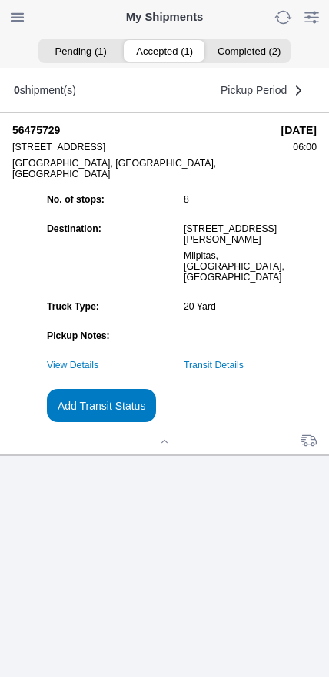
click at [0, 0] on slot "Add Transit Status" at bounding box center [0, 0] width 0 height 0
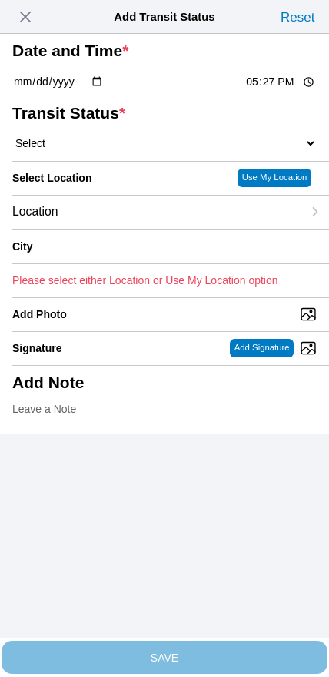
click at [265, 90] on input "17:27" at bounding box center [281, 82] width 72 height 16
type input "19:00"
click at [89, 150] on select "Select Arrive at Drop Off Arrive at Pickup Break Start Break Stop Depart Drop O…" at bounding box center [164, 143] width 305 height 14
select select "DELIVRED"
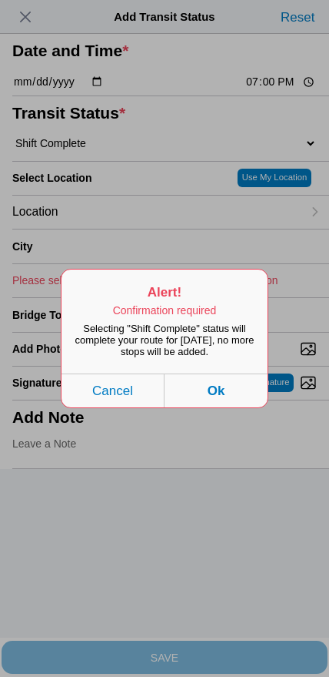
click at [242, 407] on button "Ok" at bounding box center [216, 390] width 103 height 34
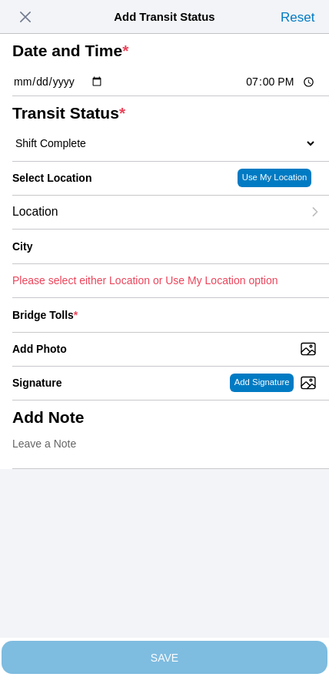
click at [121, 229] on div "Location" at bounding box center [157, 212] width 290 height 33
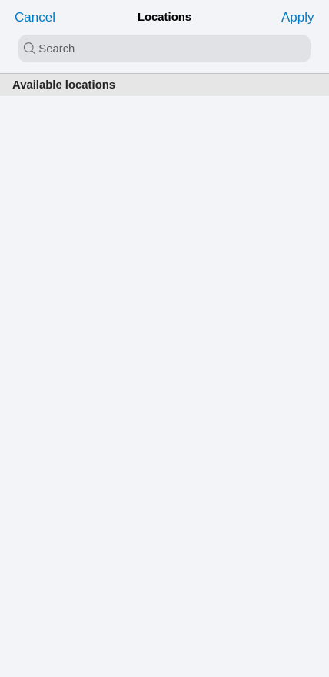
click at [144, 54] on input "search text" at bounding box center [164, 49] width 293 height 28
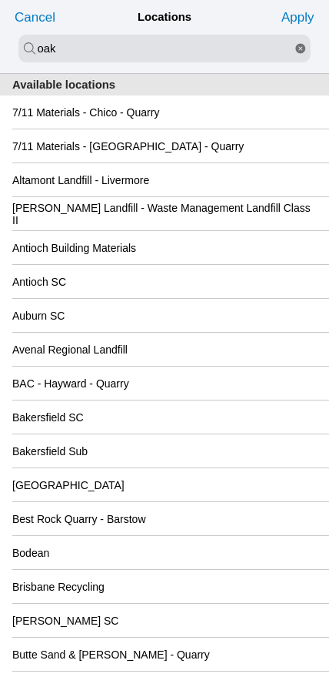
type input "oak"
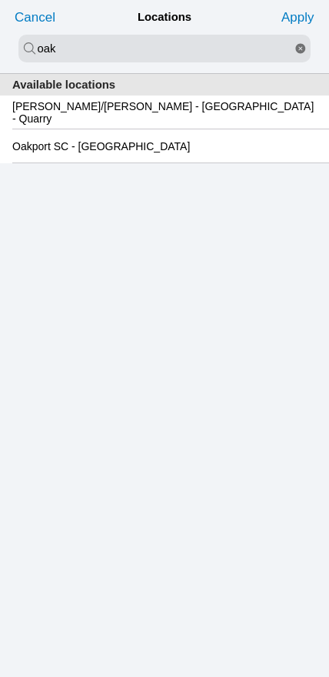
click at [0, 0] on slot "Oakport SC - [GEOGRAPHIC_DATA]" at bounding box center [0, 0] width 0 height 0
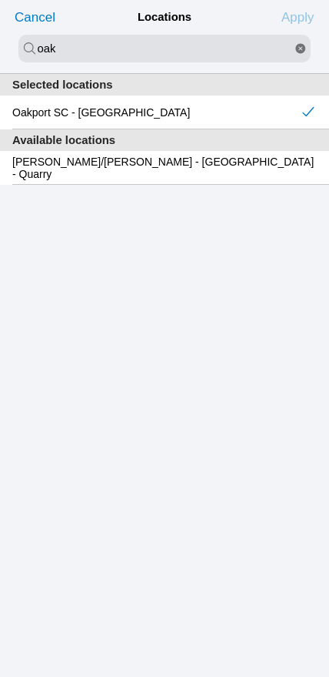
click at [0, 0] on slot "Apply" at bounding box center [0, 0] width 0 height 0
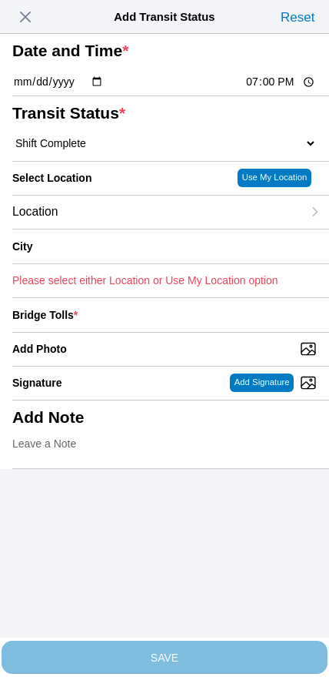
type input "[GEOGRAPHIC_DATA]"
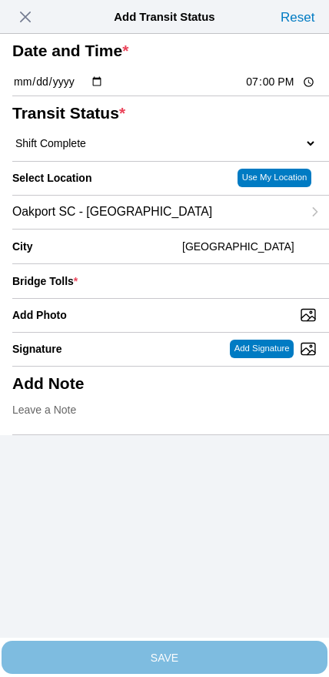
click at [212, 298] on input "number" at bounding box center [200, 281] width 233 height 34
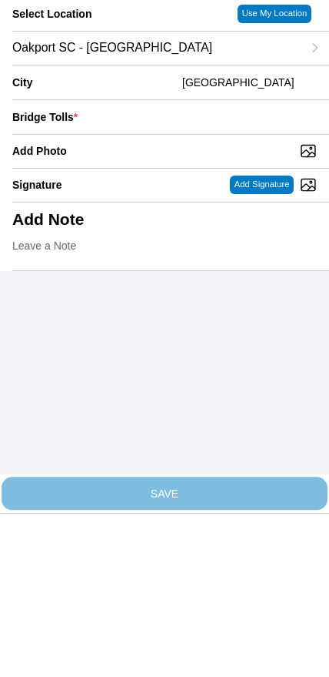
click at [119, 306] on input "Add Photo" at bounding box center [170, 314] width 317 height 17
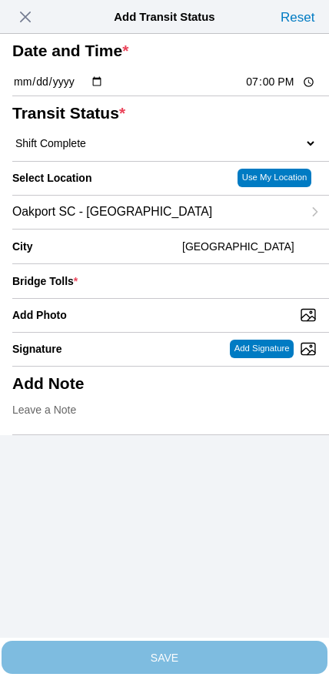
type input "C:\fakepath\IMG_6789.jpeg"
click at [221, 298] on input "number" at bounding box center [200, 281] width 233 height 34
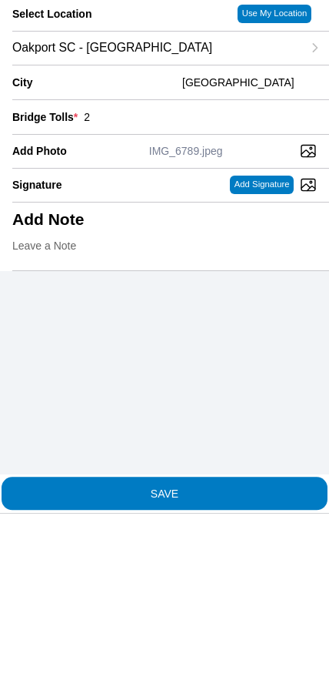
type input "2"
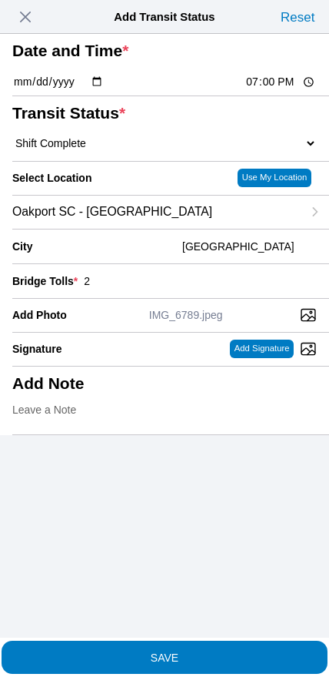
scroll to position [0, 0]
click at [0, 0] on slot "SAVE" at bounding box center [0, 0] width 0 height 0
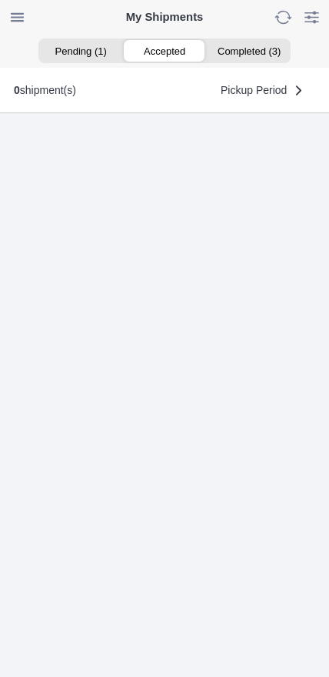
click at [68, 54] on ion-segment-button "Pending (1)" at bounding box center [80, 51] width 84 height 22
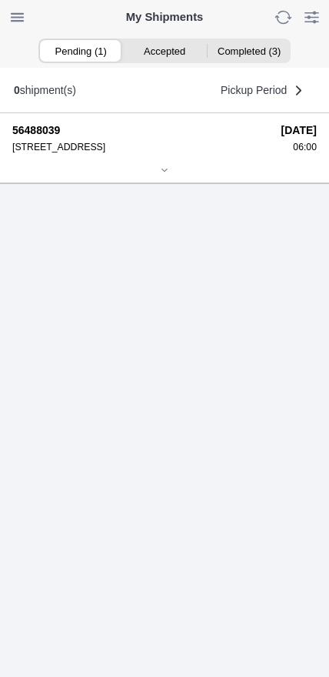
click at [170, 177] on div at bounding box center [164, 172] width 305 height 12
